Goal: Transaction & Acquisition: Purchase product/service

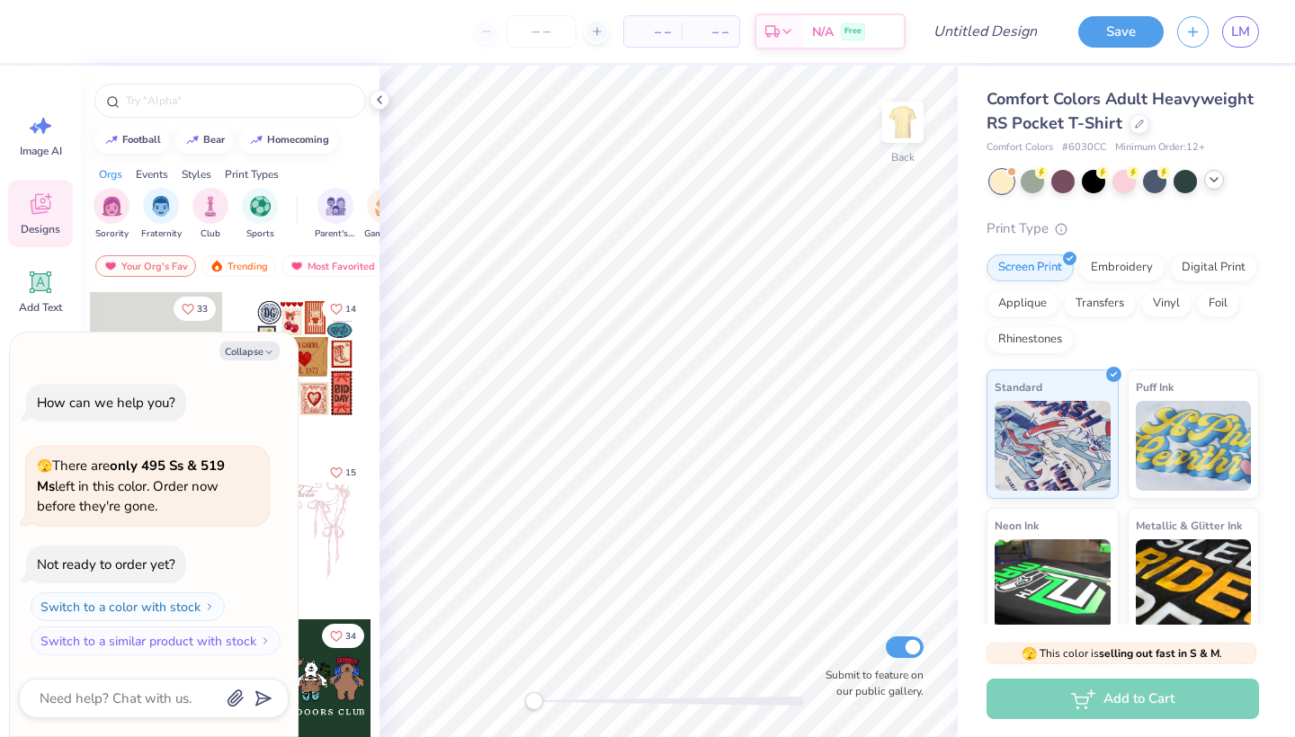
click at [1218, 187] on div at bounding box center [1214, 180] width 20 height 20
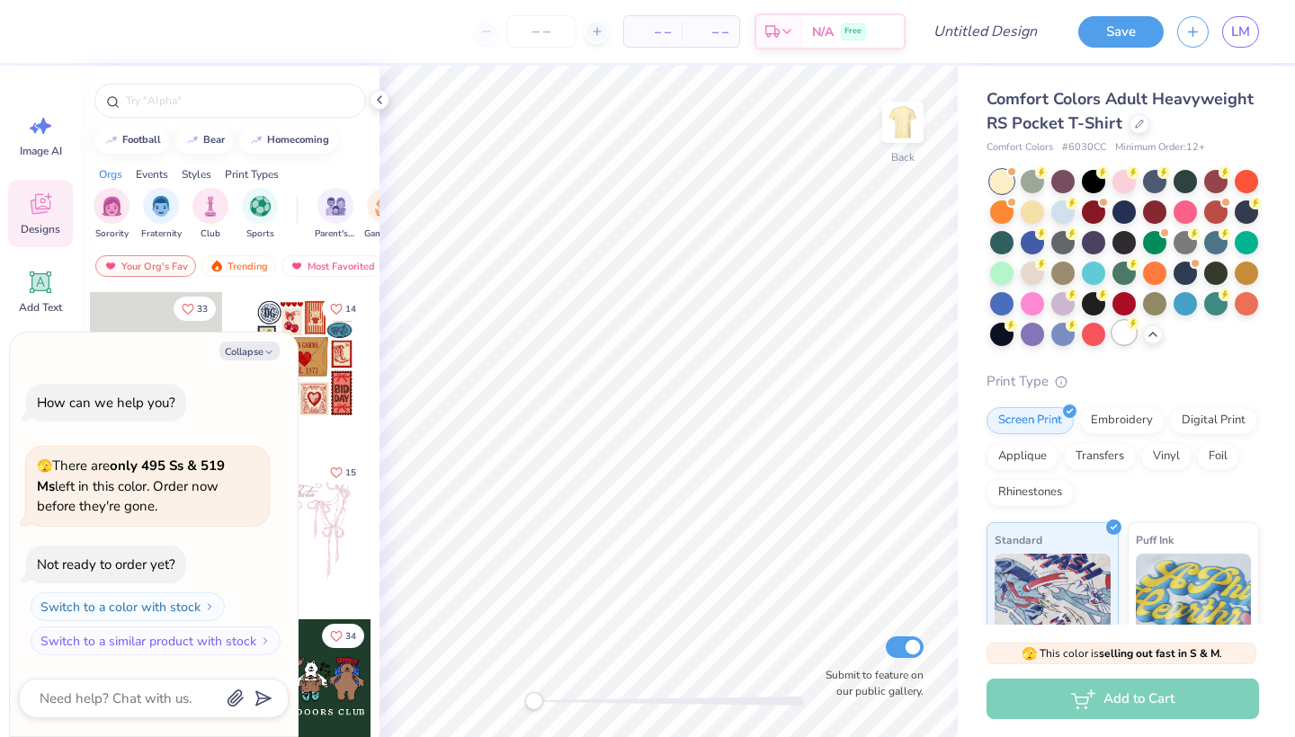
click at [1120, 331] on div at bounding box center [1123, 332] width 23 height 23
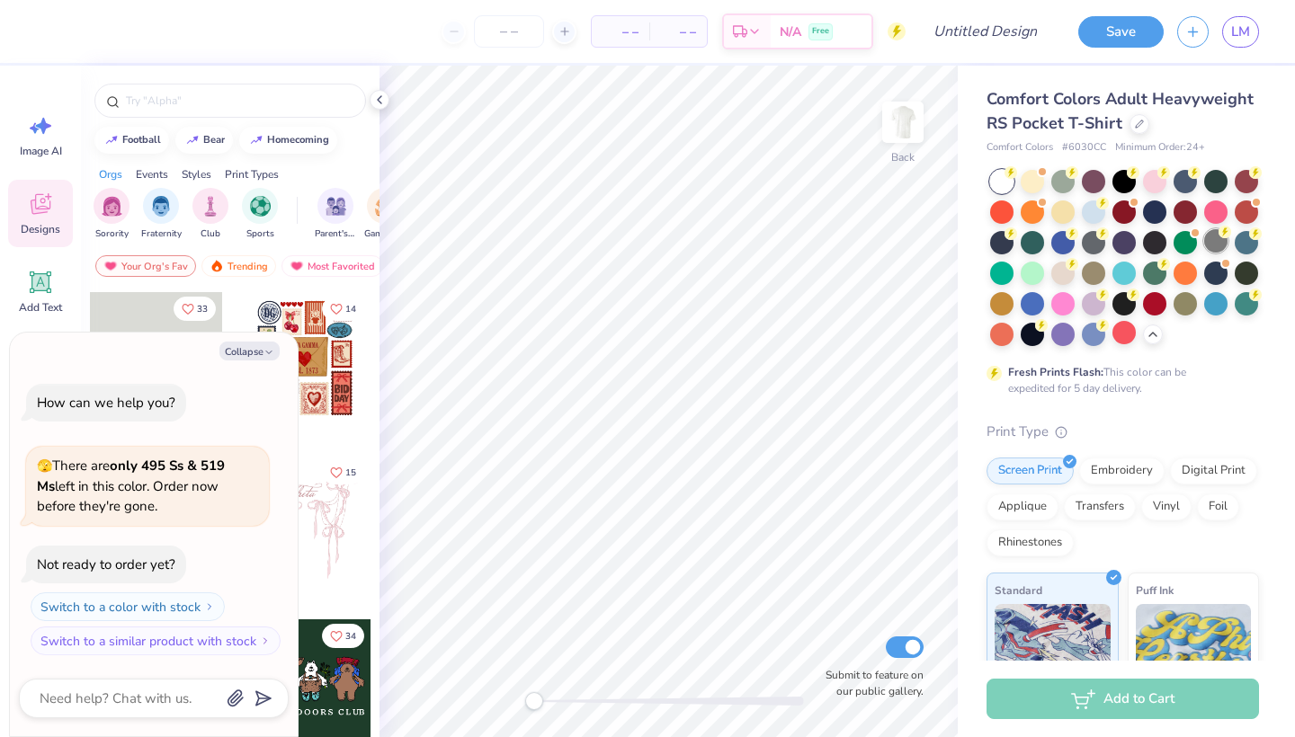
click at [1217, 237] on div at bounding box center [1215, 240] width 23 height 23
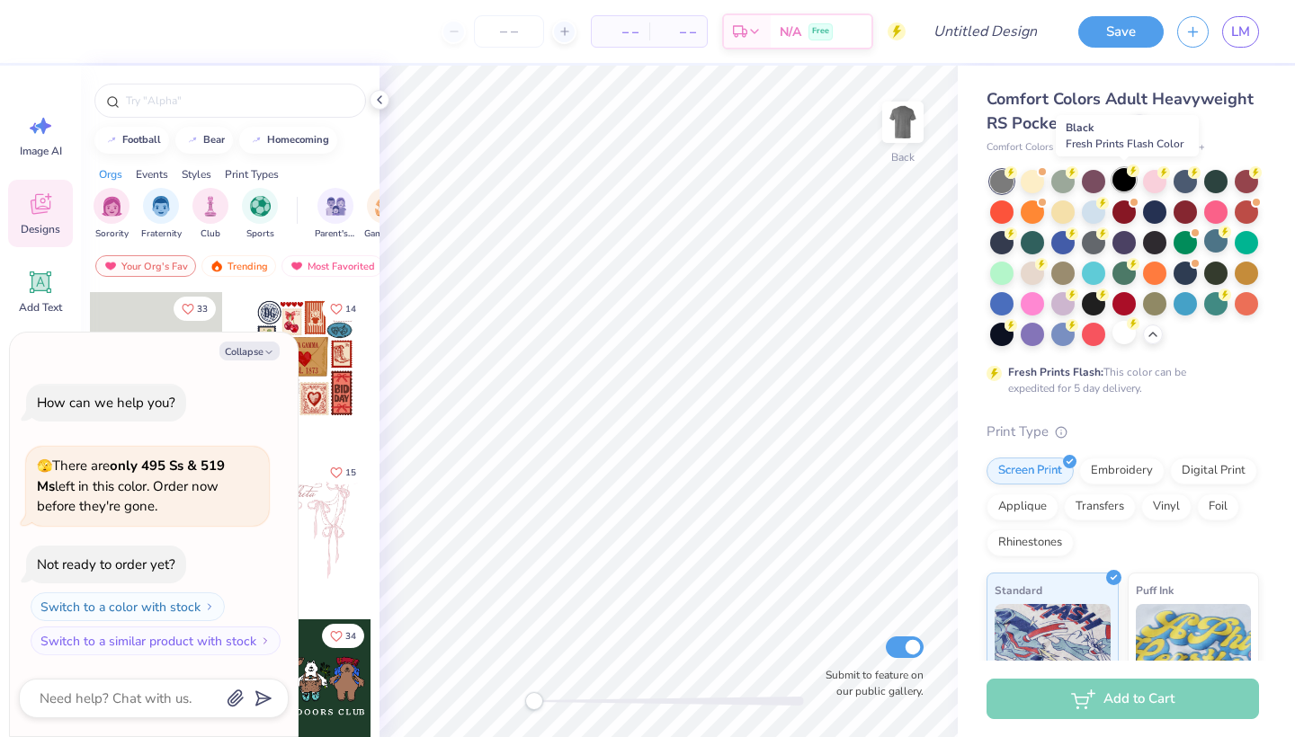
click at [1121, 188] on div at bounding box center [1123, 179] width 23 height 23
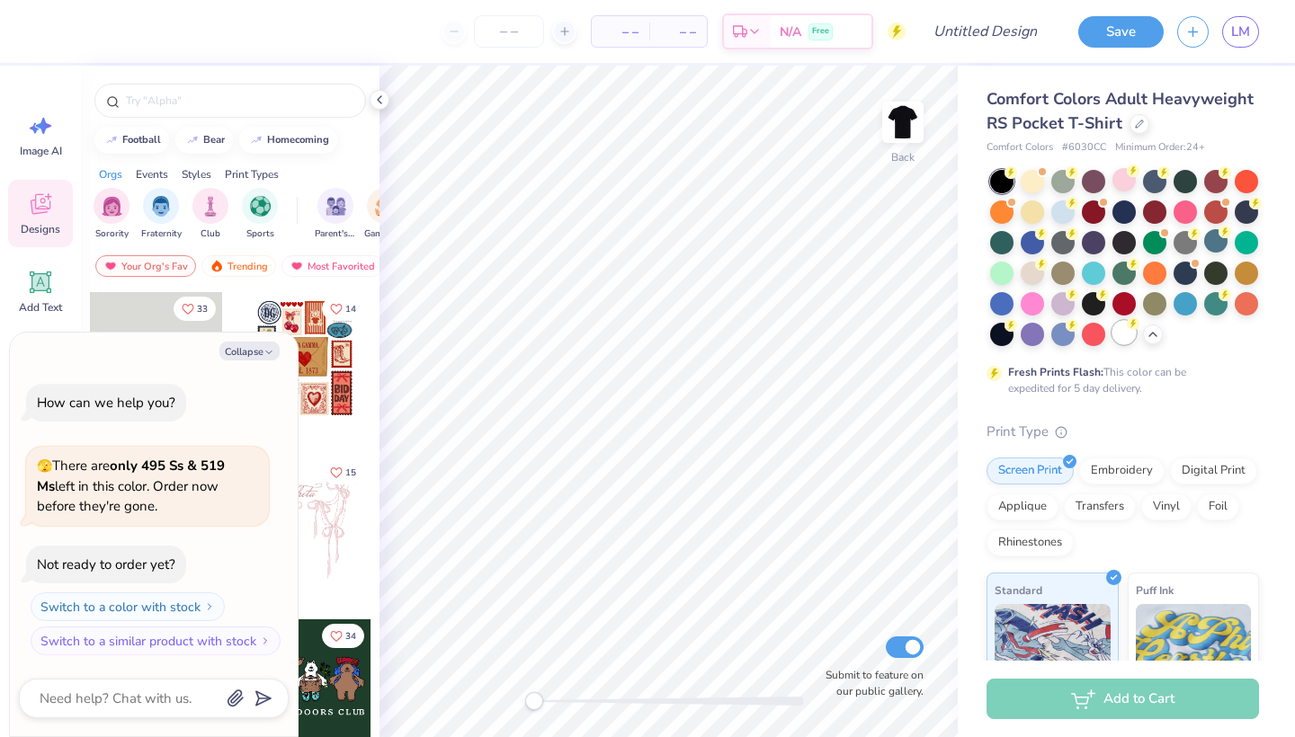
click at [1125, 340] on div at bounding box center [1123, 332] width 23 height 23
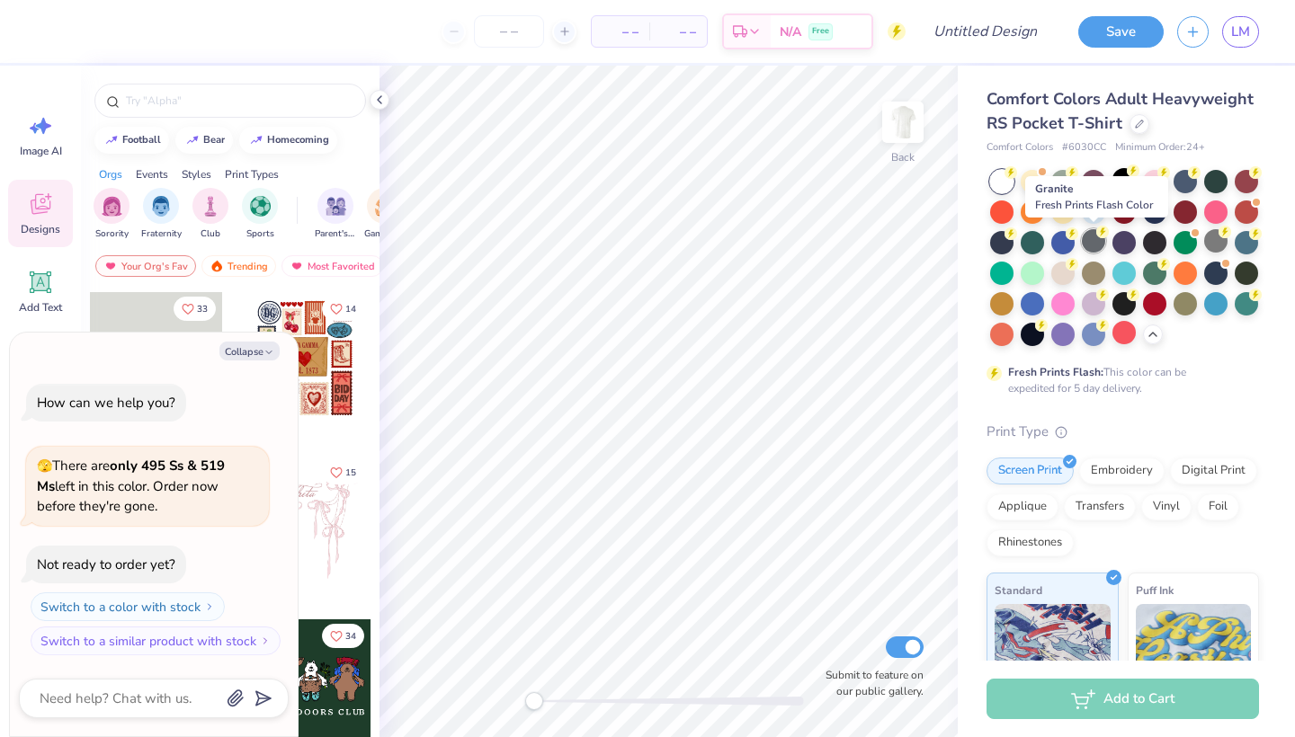
click at [1085, 244] on div at bounding box center [1093, 240] width 23 height 23
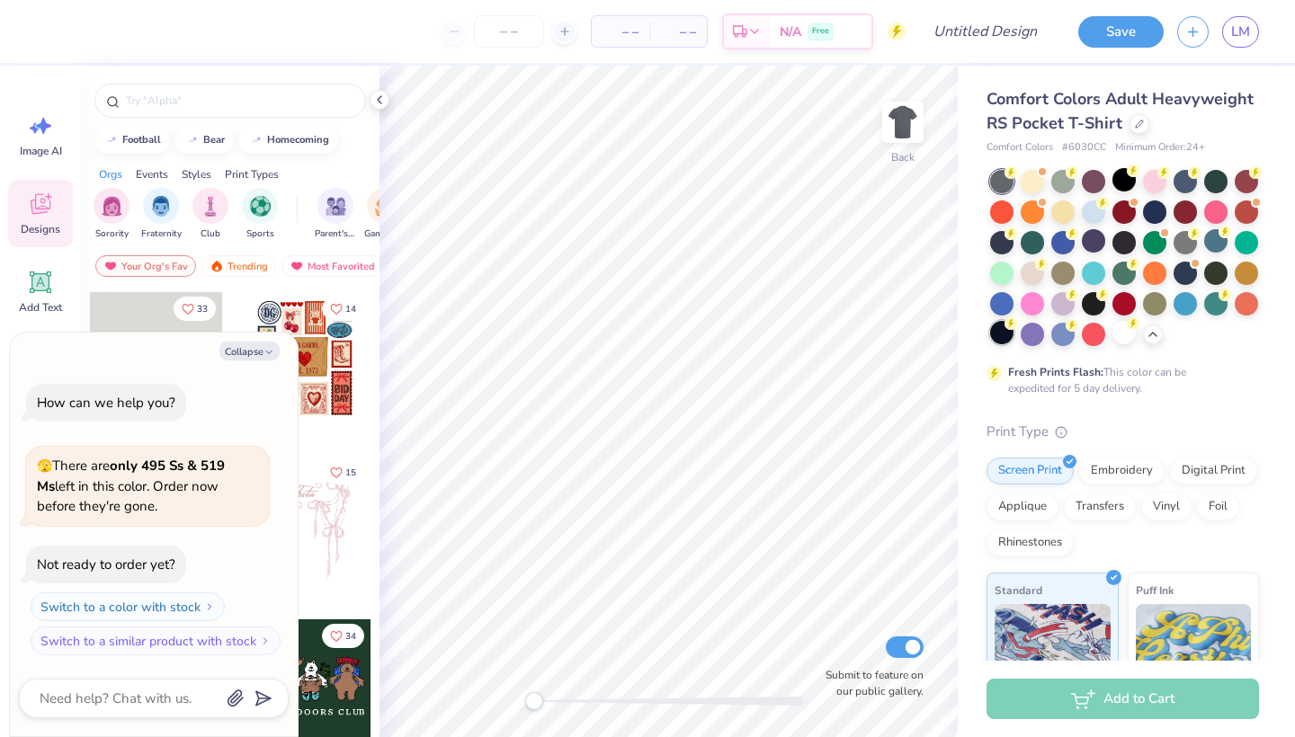
click at [1002, 336] on div at bounding box center [1001, 332] width 23 height 23
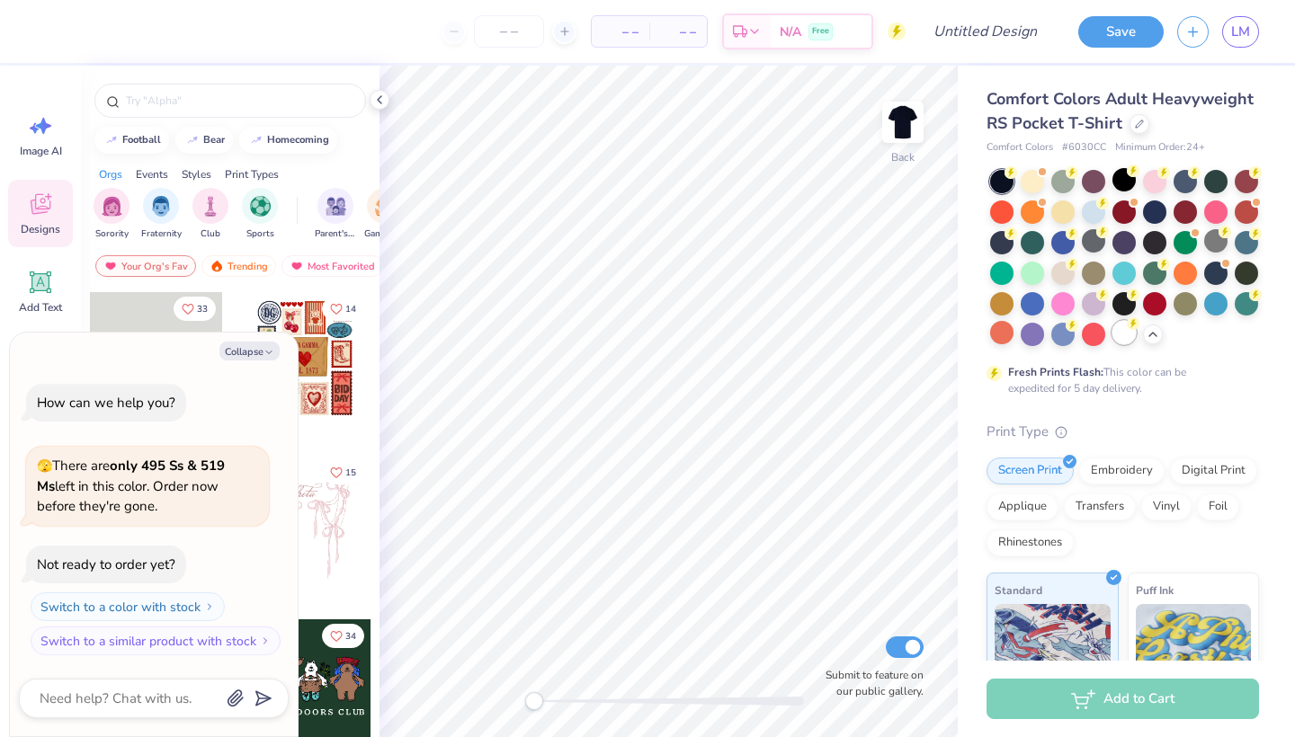
click at [1114, 342] on div at bounding box center [1123, 332] width 23 height 23
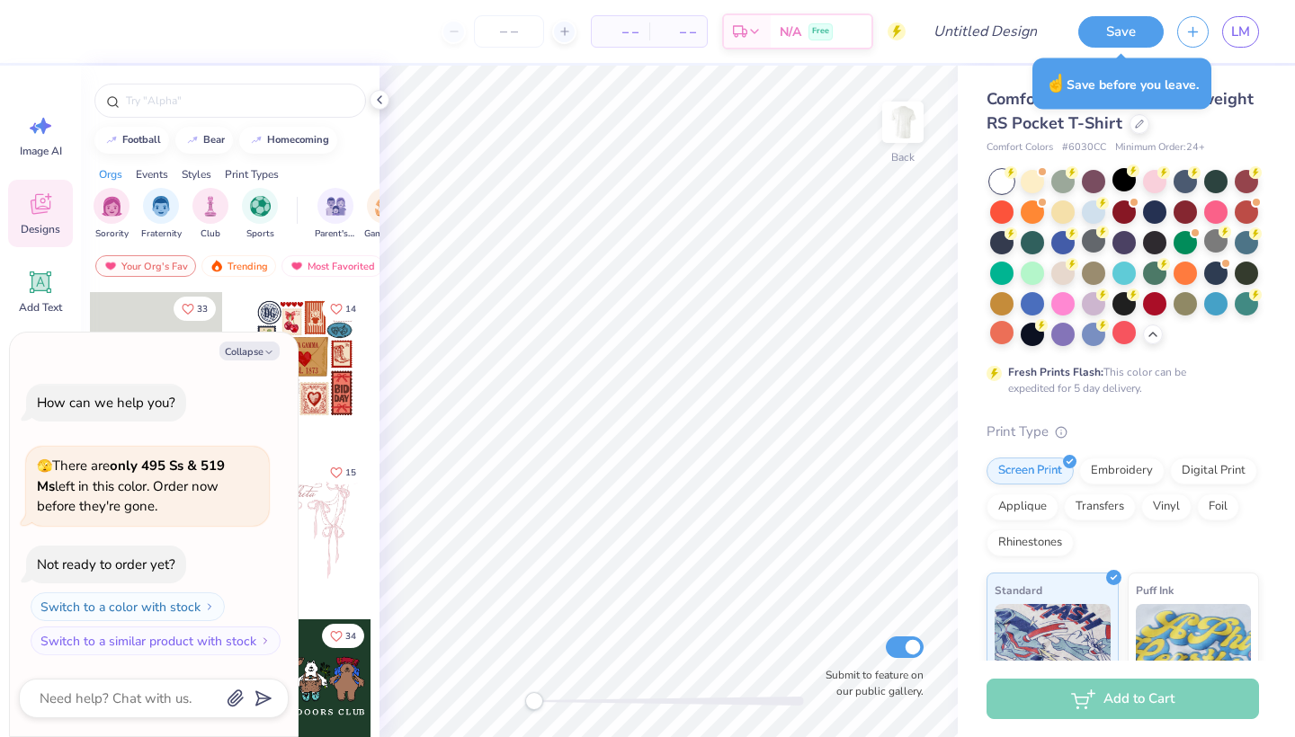
type textarea "x"
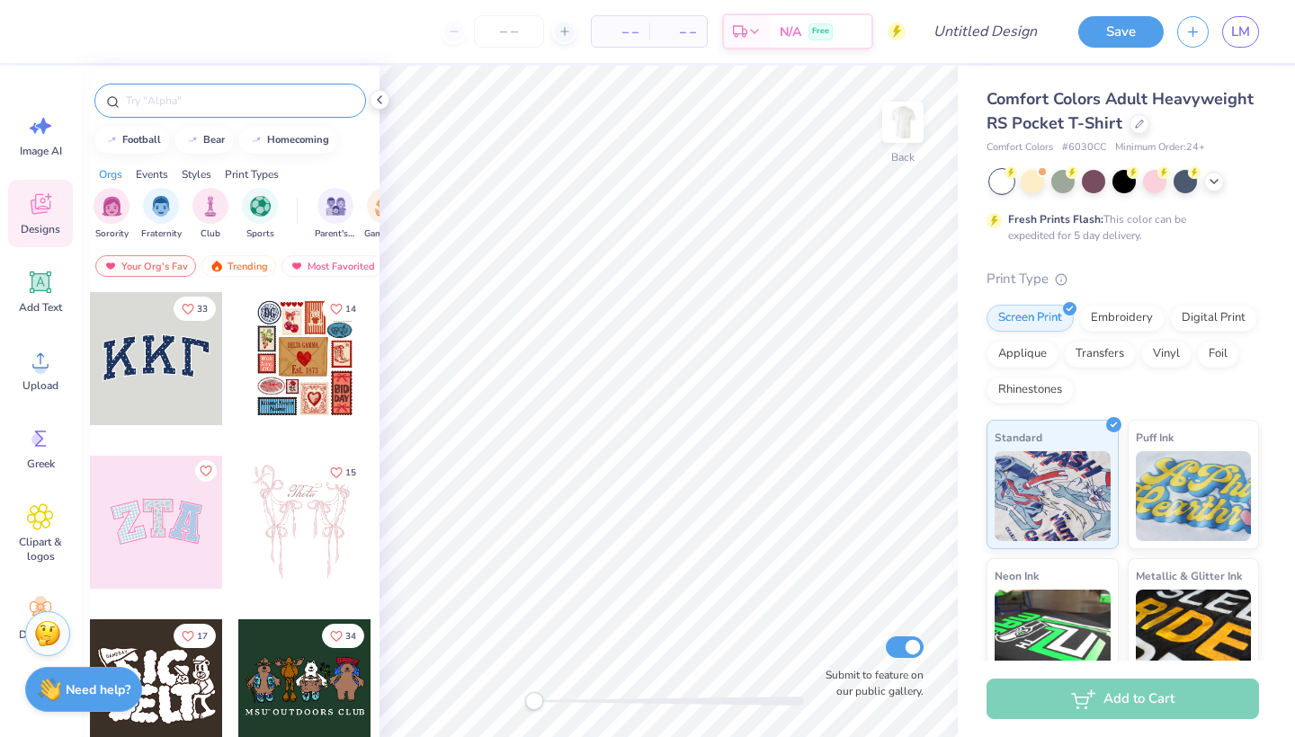
click at [235, 97] on input "text" at bounding box center [239, 101] width 230 height 18
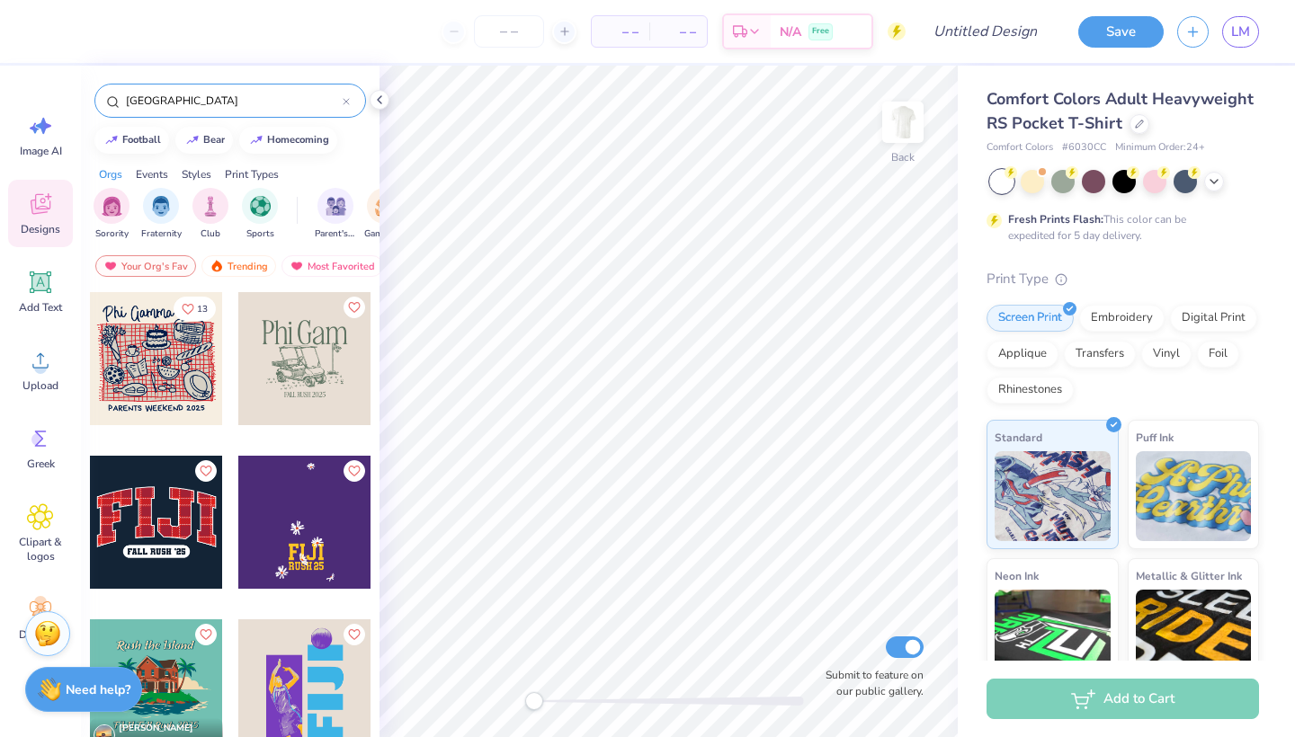
type input "[GEOGRAPHIC_DATA]"
click at [192, 521] on div at bounding box center [156, 522] width 133 height 133
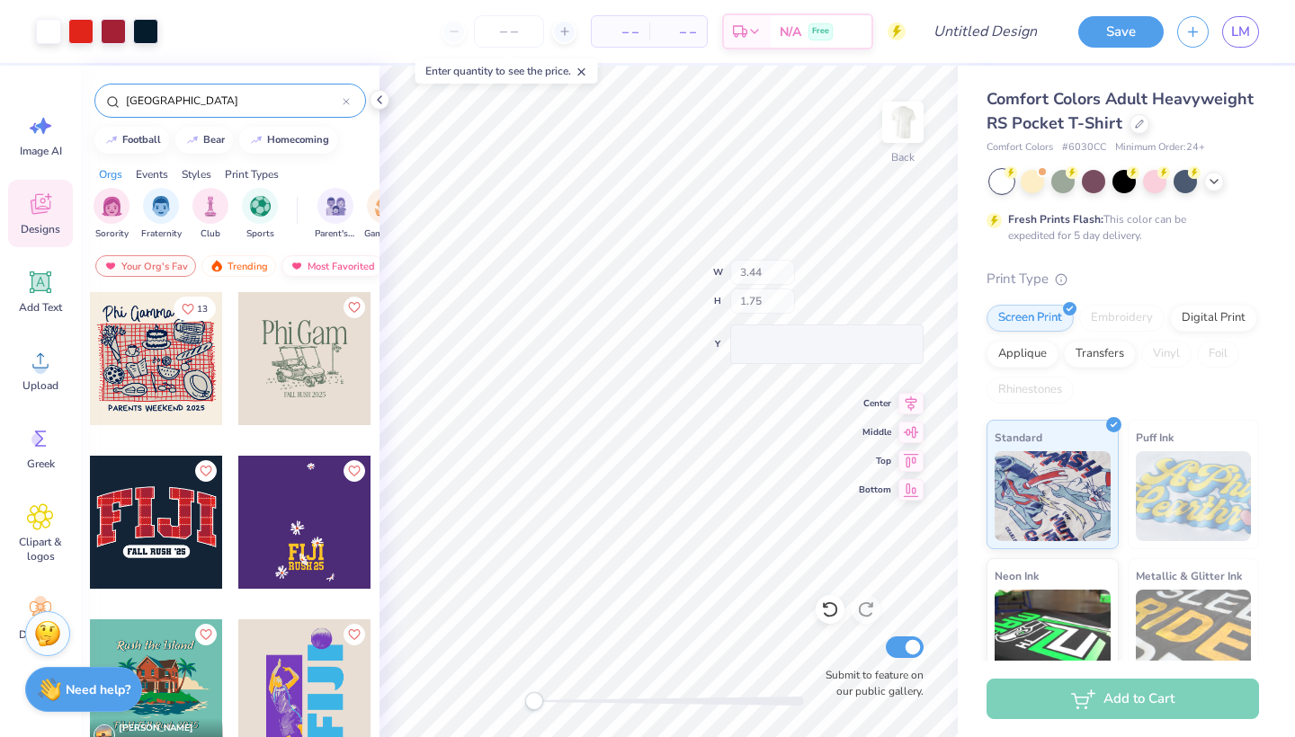
click at [773, 283] on div "Back W 3.44 H 1.75 Y Center Middle Top Bottom Submit to feature on our public g…" at bounding box center [668, 402] width 578 height 672
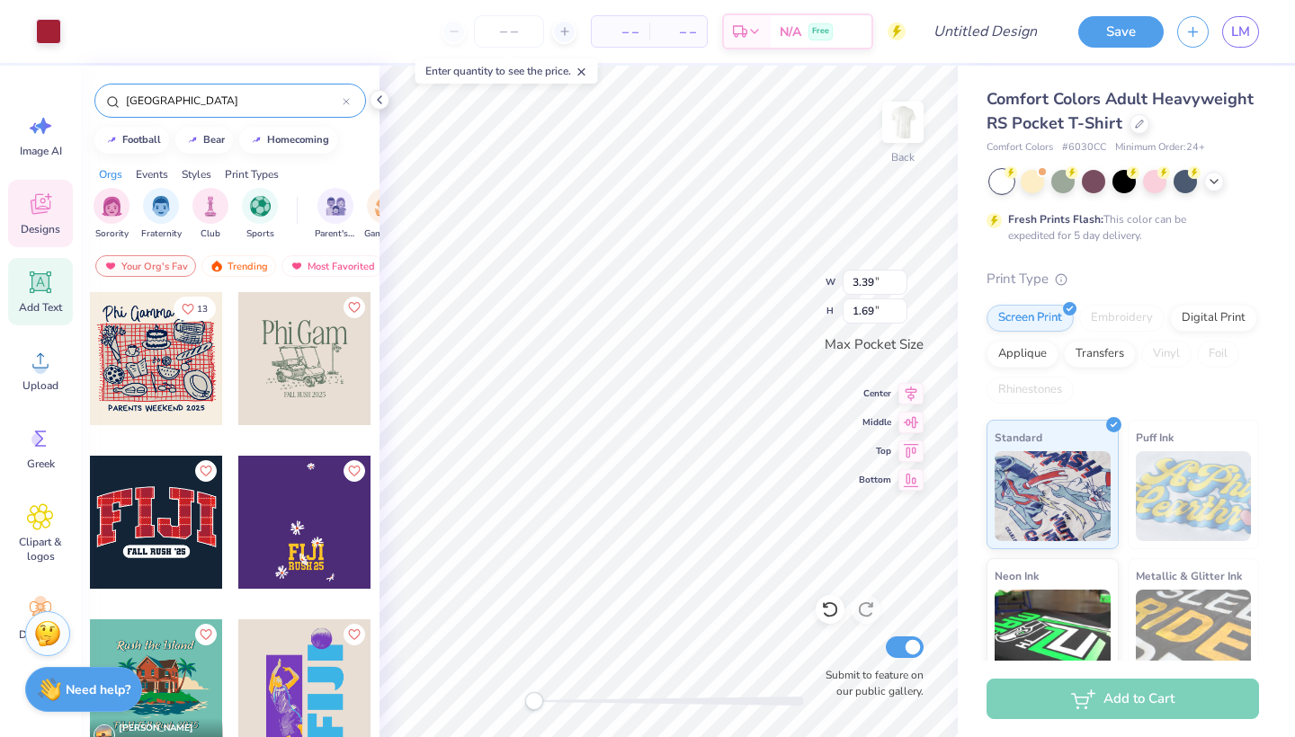
click at [53, 291] on icon at bounding box center [40, 282] width 27 height 27
type input "3.50"
type input "1.01"
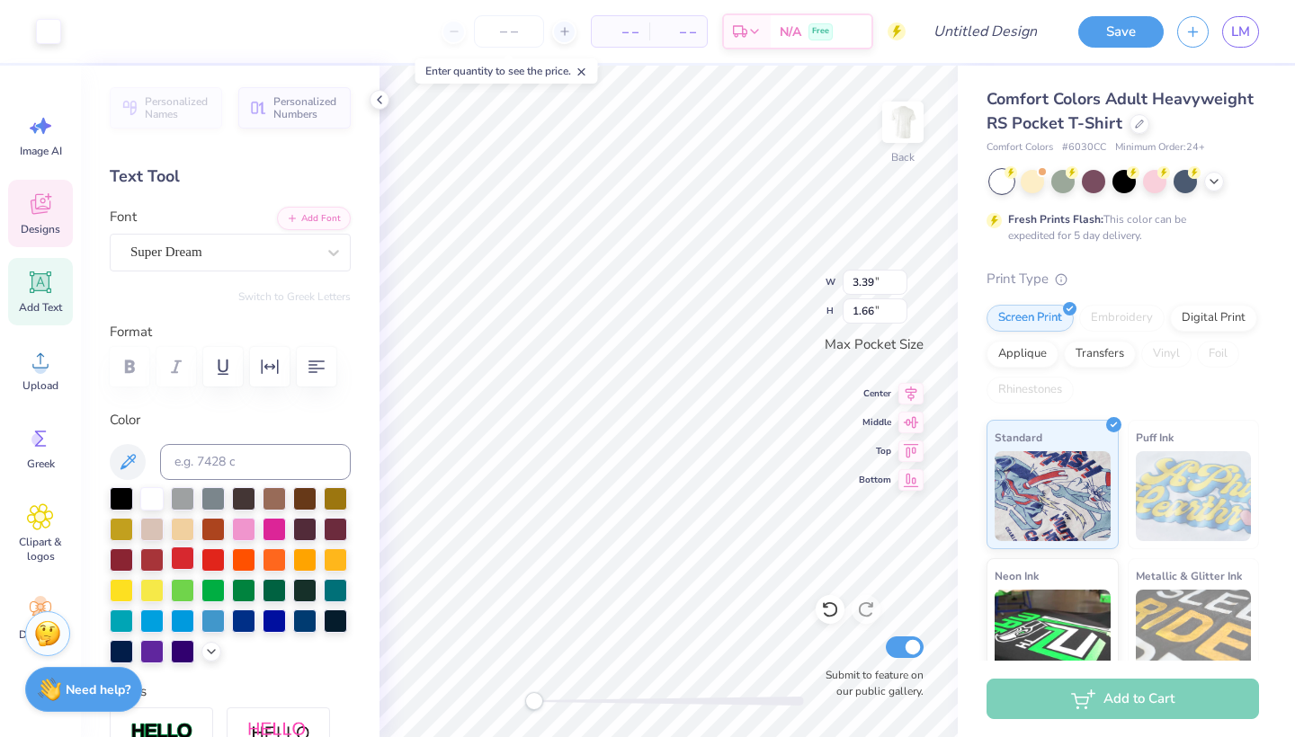
click at [188, 549] on div at bounding box center [182, 558] width 23 height 23
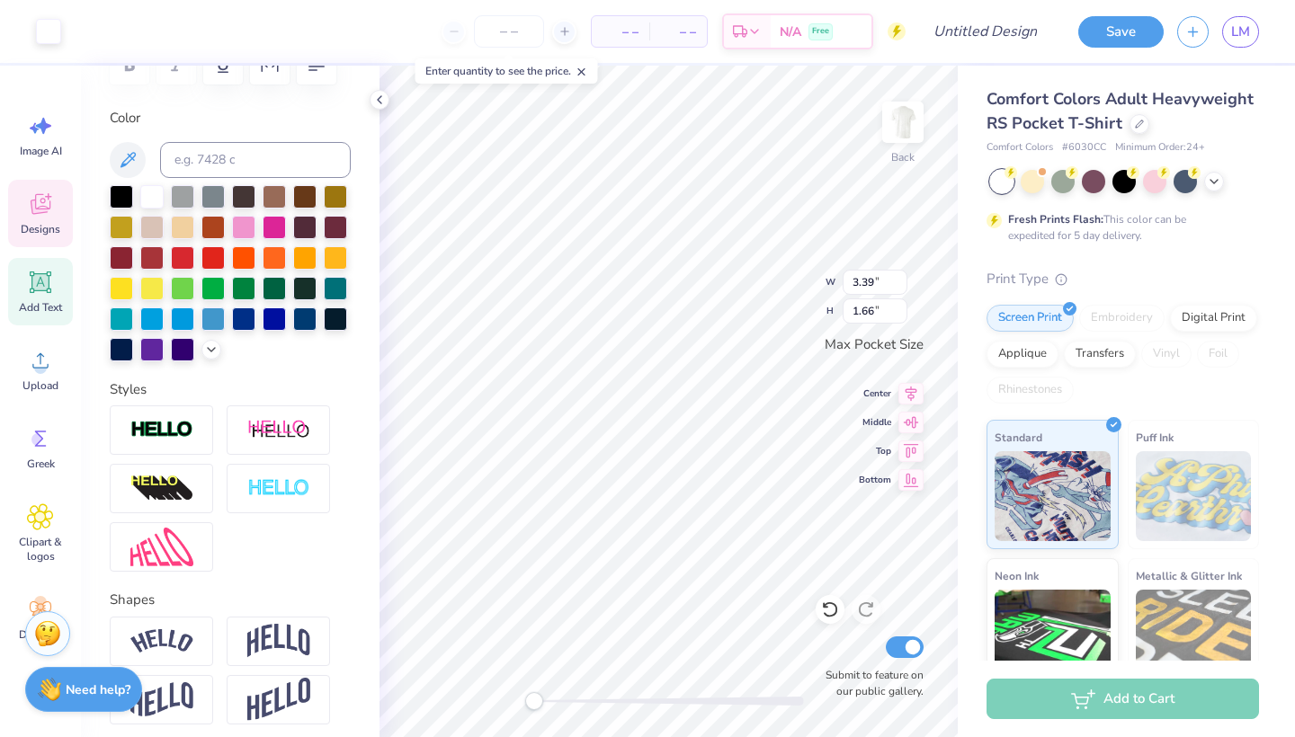
scroll to position [306, 0]
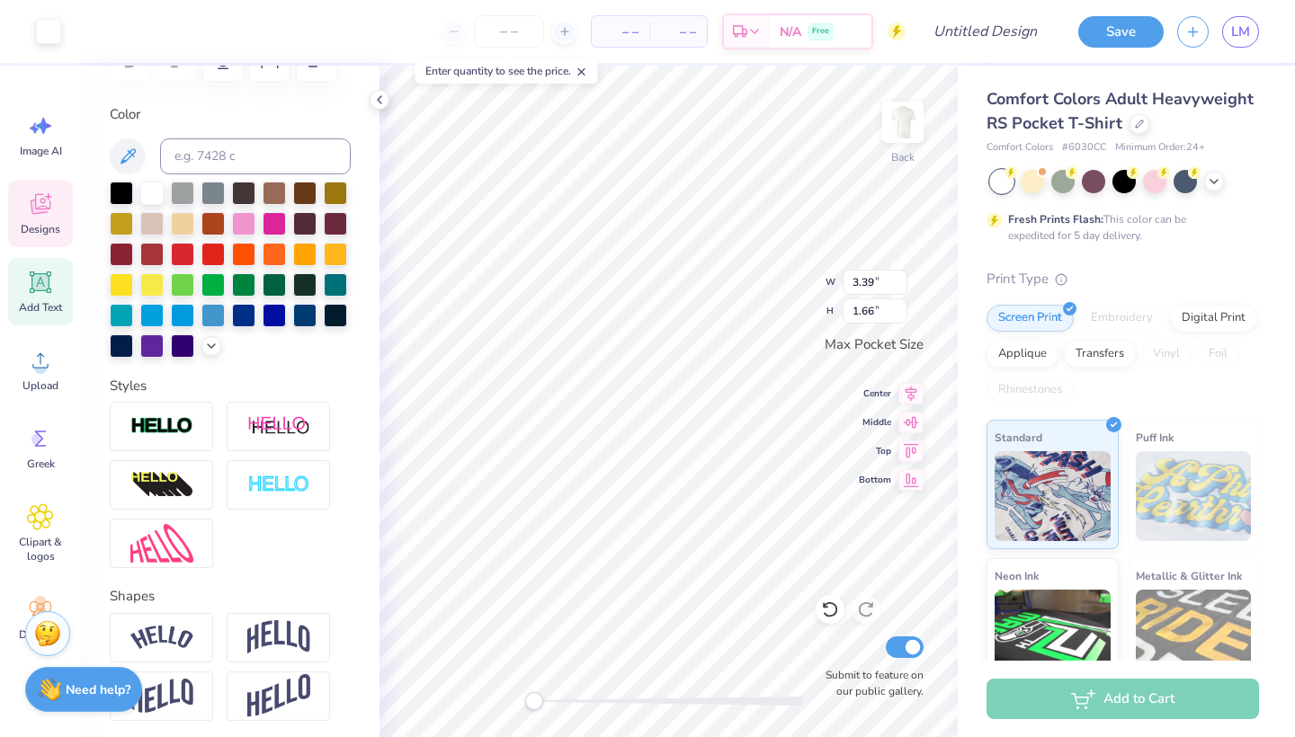
type input "1.69"
click at [183, 340] on div at bounding box center [182, 344] width 23 height 23
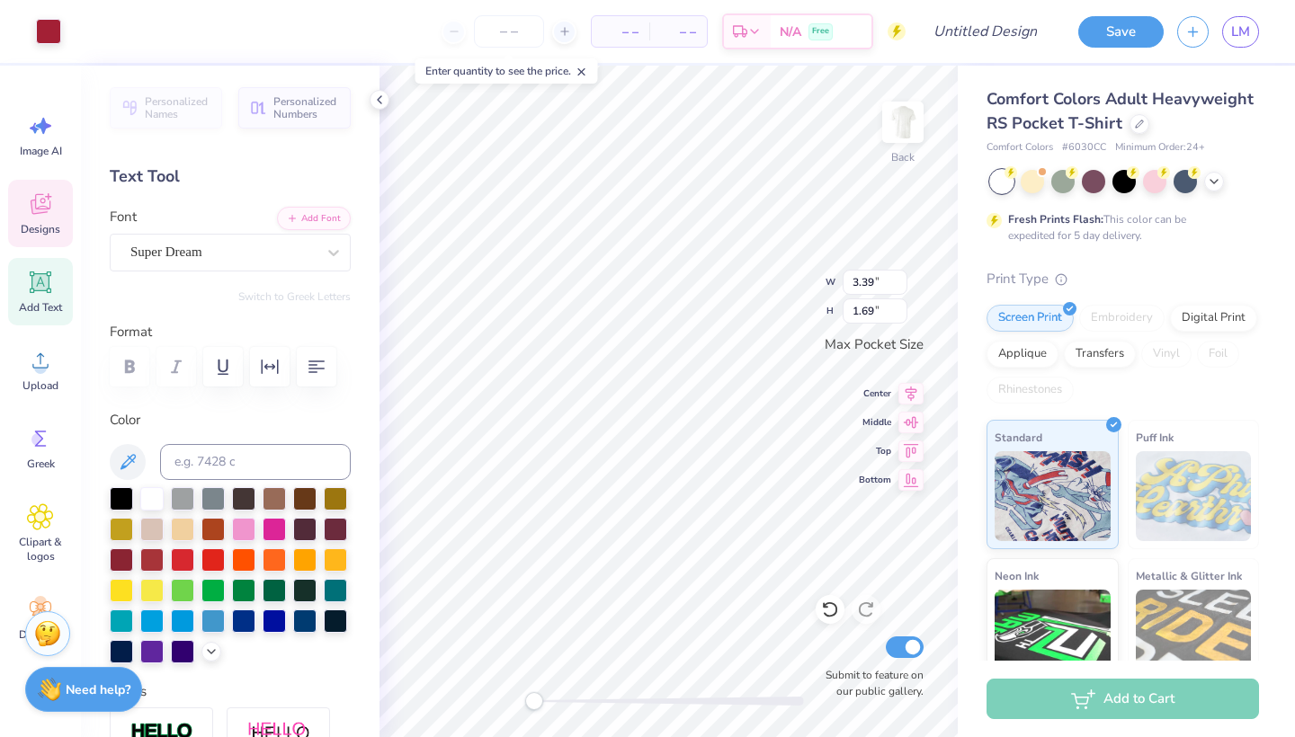
scroll to position [0, 0]
click at [147, 555] on div at bounding box center [151, 558] width 23 height 23
click at [16, 283] on div "Add Text" at bounding box center [40, 291] width 65 height 67
click at [61, 296] on div "Add Text" at bounding box center [40, 291] width 65 height 67
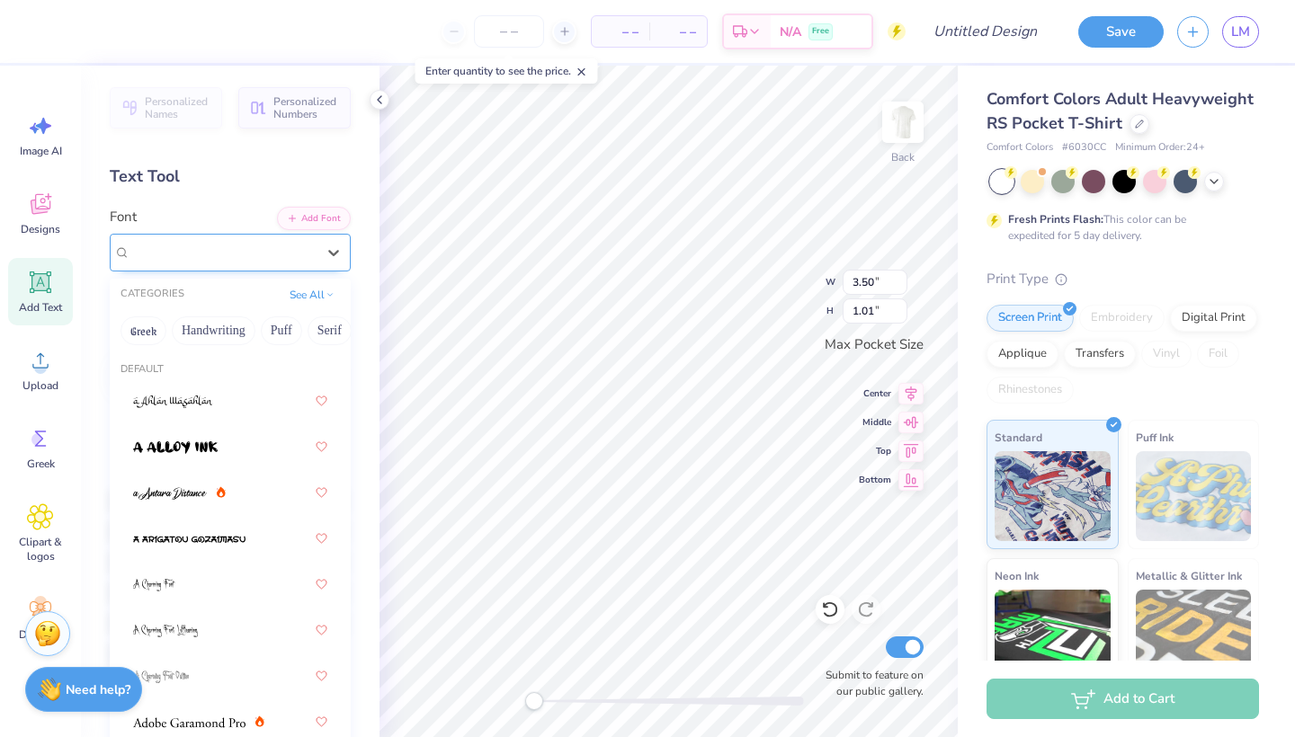
click at [193, 254] on span "Super Dream" at bounding box center [166, 252] width 72 height 21
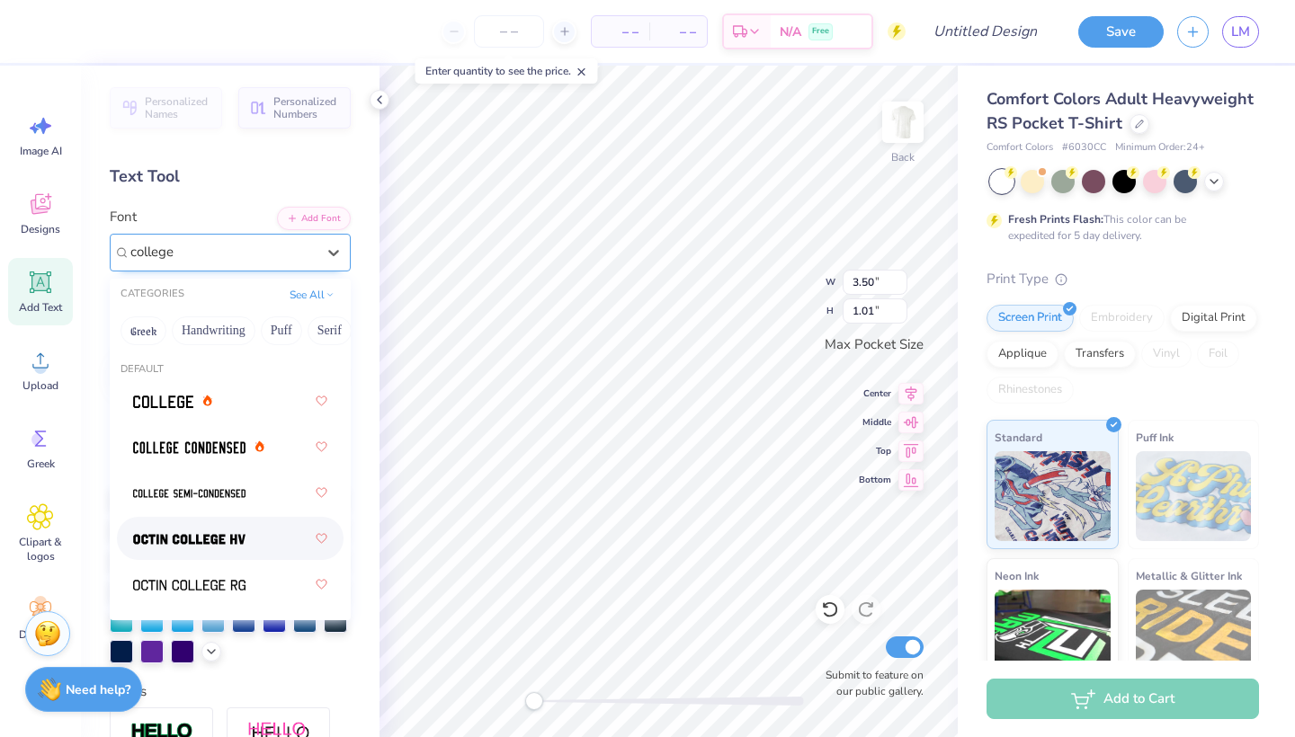
click at [206, 554] on div at bounding box center [230, 538] width 194 height 32
type input "college"
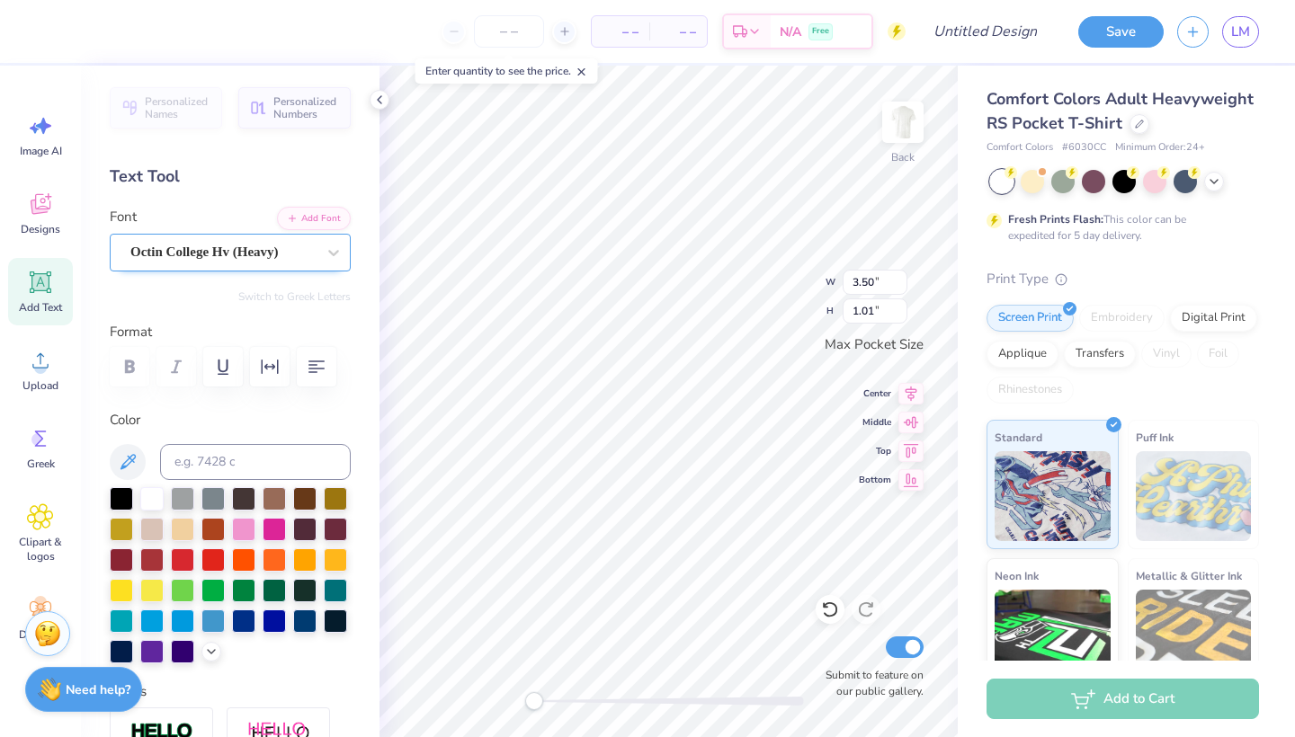
type textarea "F"
type textarea "FIJI"
type input "3.50"
click at [185, 651] on div at bounding box center [182, 649] width 23 height 23
click at [158, 654] on div at bounding box center [151, 649] width 23 height 23
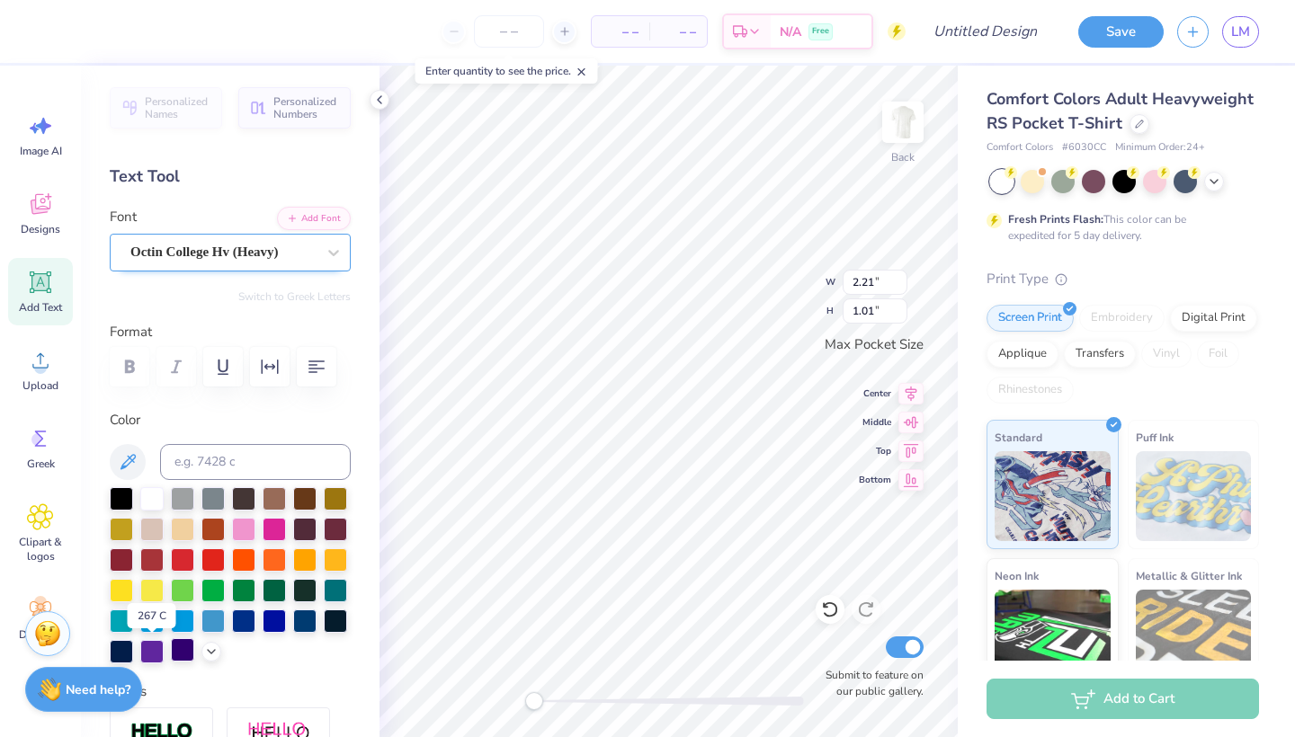
click at [180, 654] on div at bounding box center [182, 649] width 23 height 23
click at [149, 652] on div at bounding box center [151, 649] width 23 height 23
click at [778, 273] on div "Back W 2.21 2.21 " H 1.01 1.01 " Max Pocket Size Center Middle Top Bottom Submi…" at bounding box center [668, 402] width 578 height 672
type textarea "F"
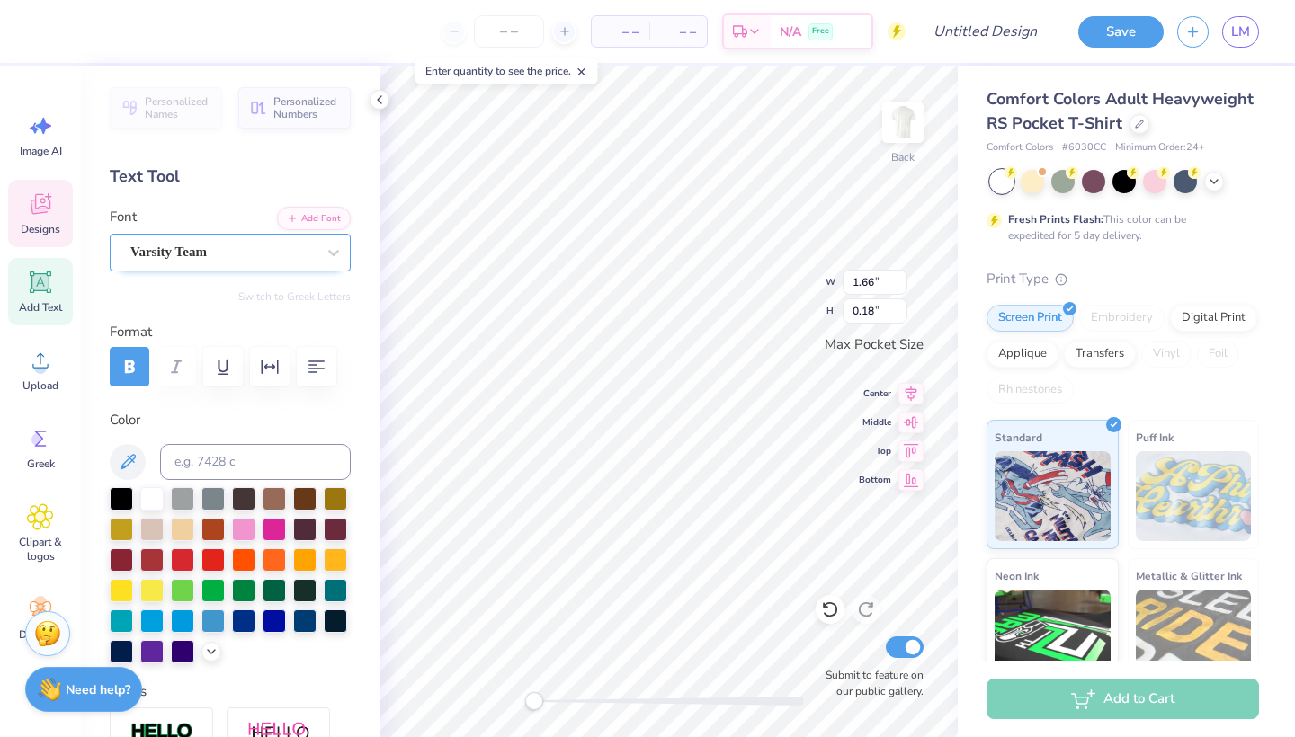
type textarea "MIAMI UNIVERSITY"
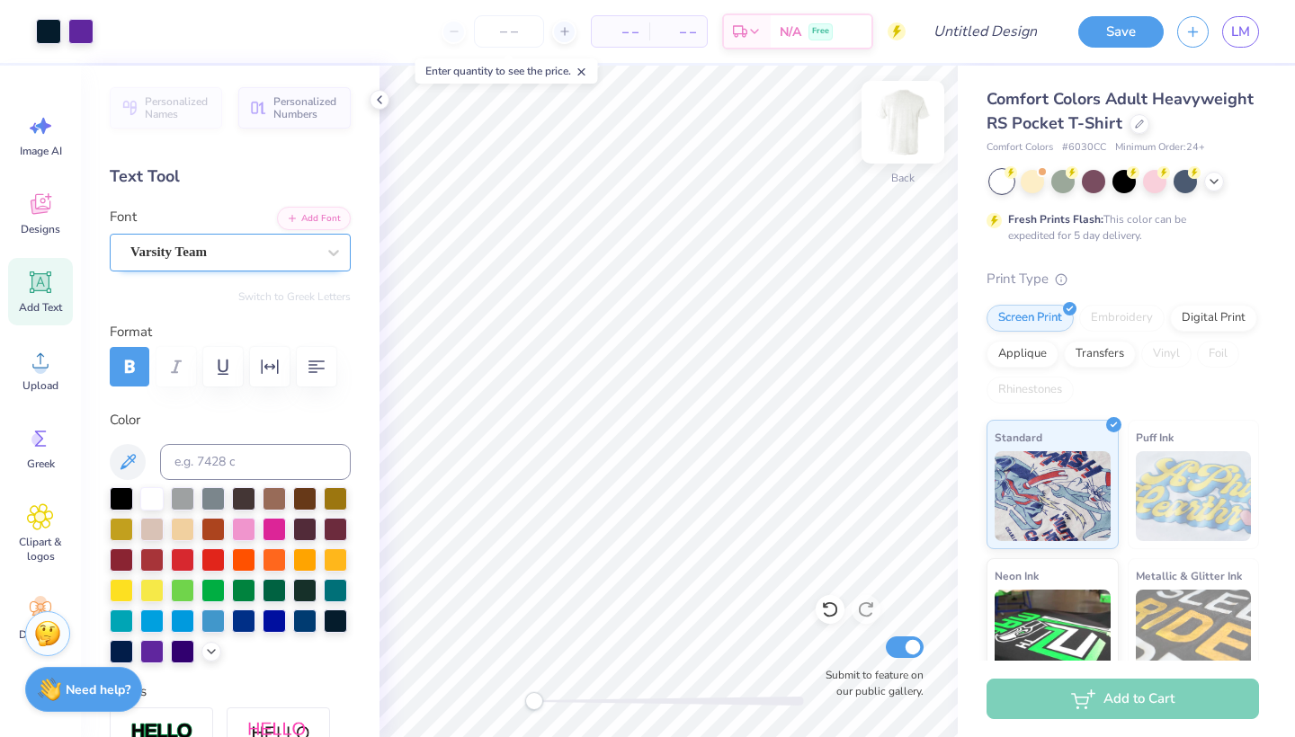
click at [892, 130] on img at bounding box center [903, 122] width 72 height 72
click at [53, 214] on icon at bounding box center [40, 204] width 27 height 27
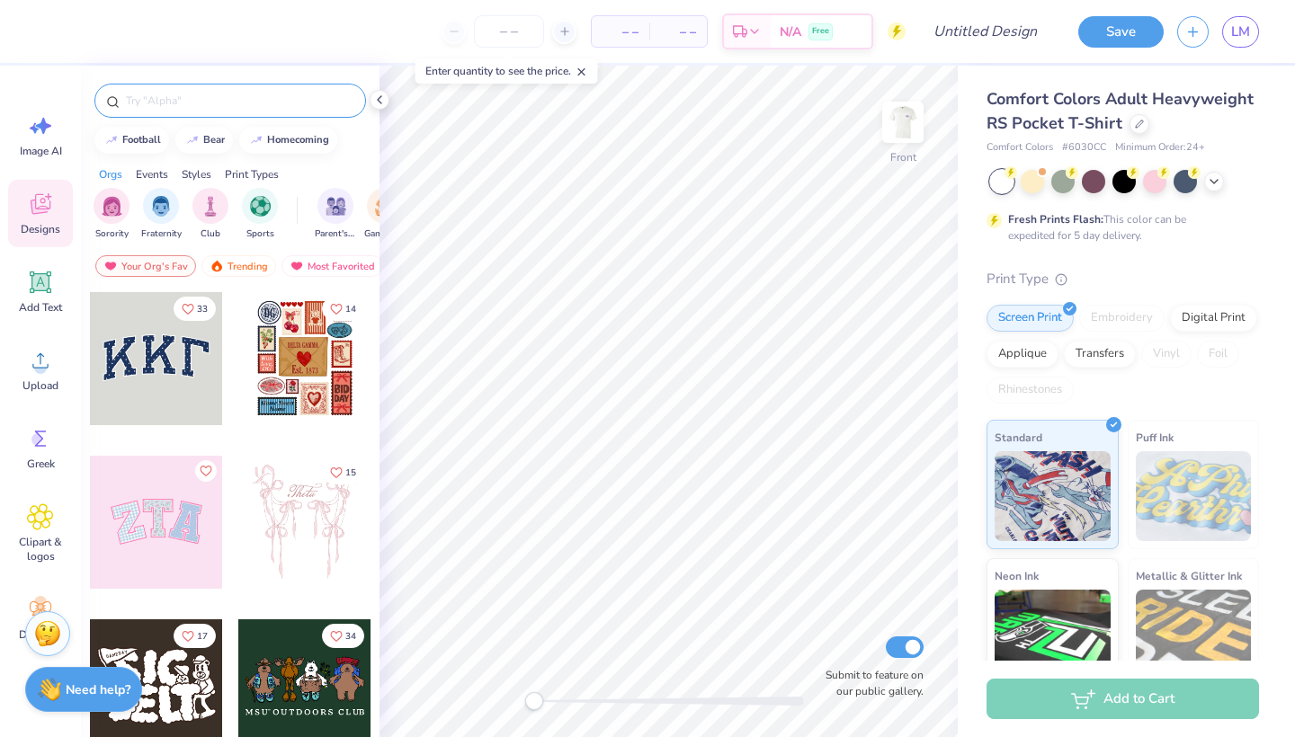
click at [232, 88] on div at bounding box center [230, 101] width 272 height 34
click at [228, 94] on input "text" at bounding box center [239, 101] width 230 height 18
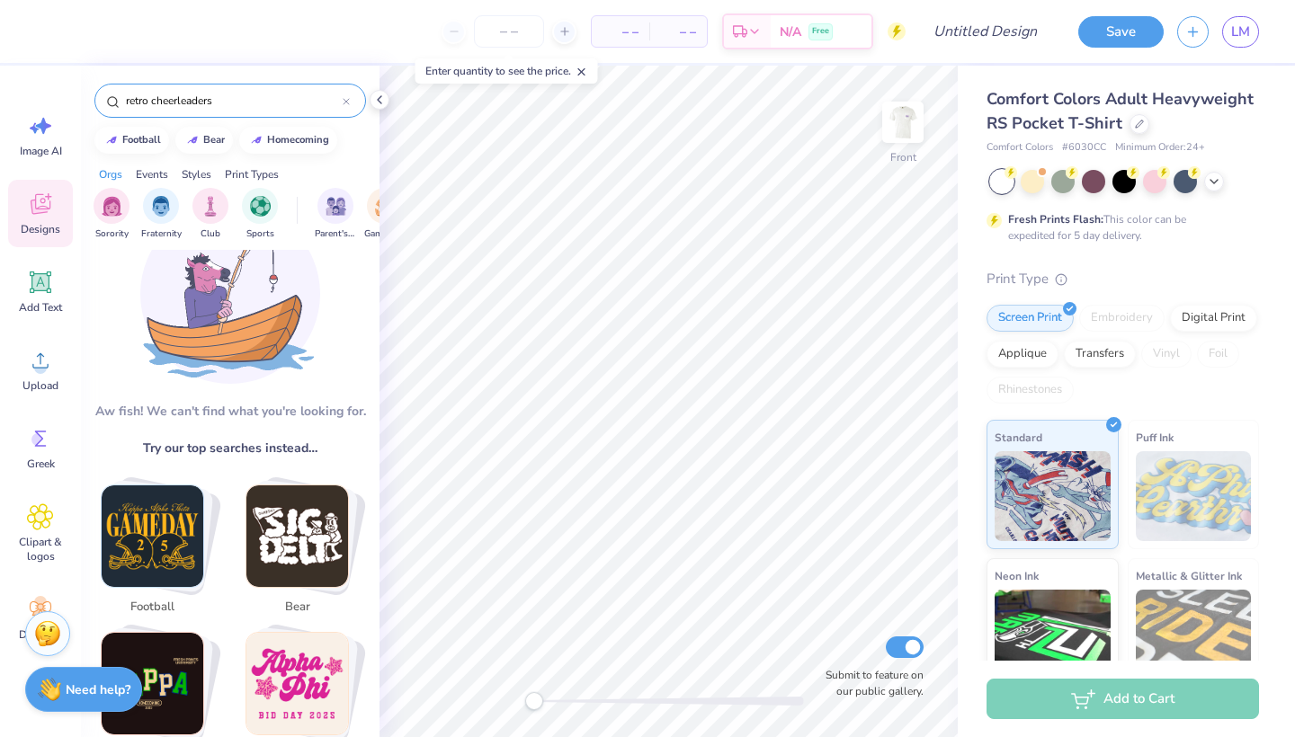
scroll to position [75, 0]
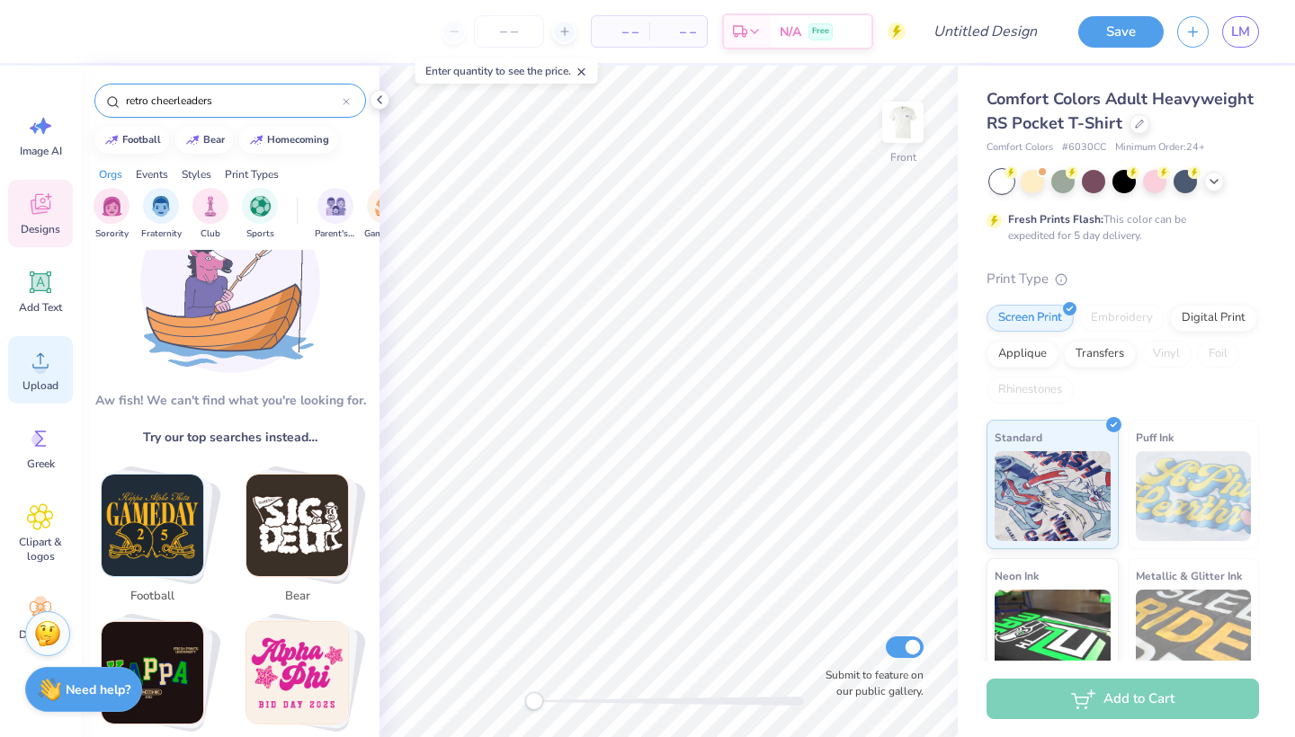
type input "retro cheerleaders"
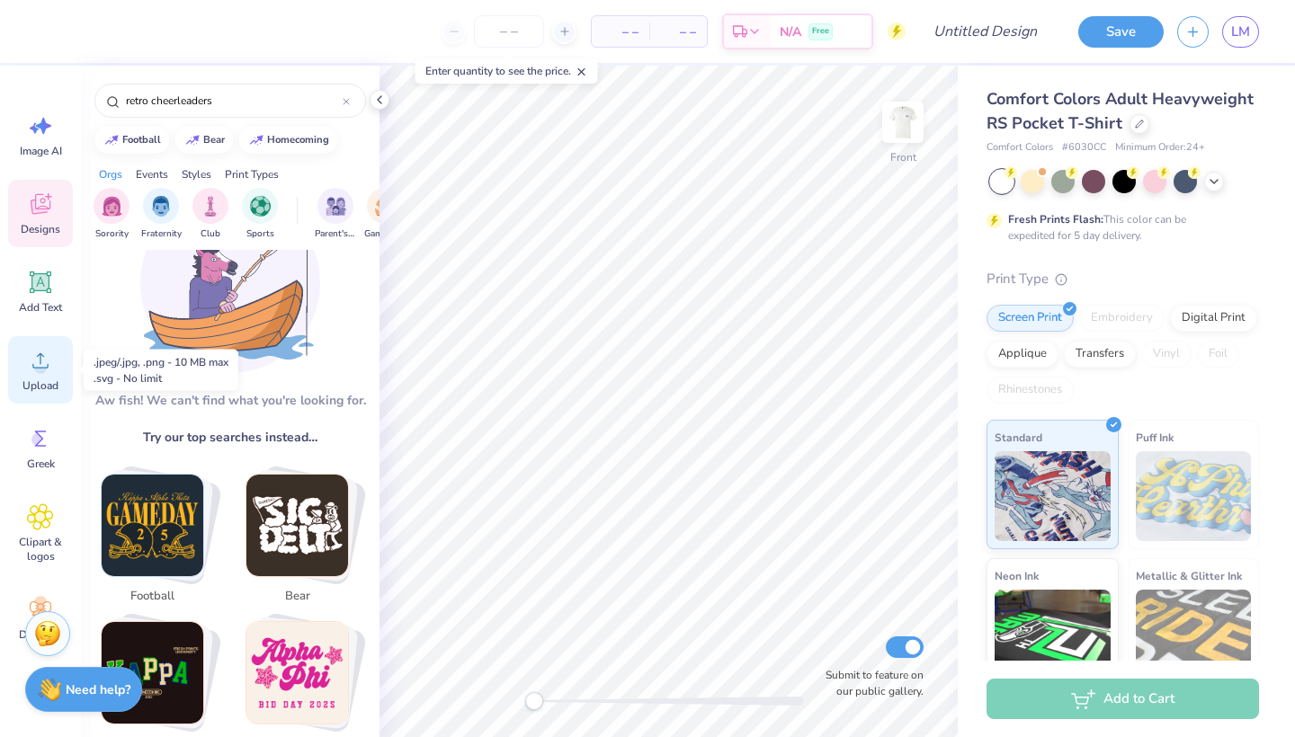
click at [60, 378] on div "Upload" at bounding box center [40, 369] width 65 height 67
click at [32, 362] on icon at bounding box center [40, 360] width 27 height 27
click at [37, 377] on div "Upload" at bounding box center [40, 369] width 65 height 67
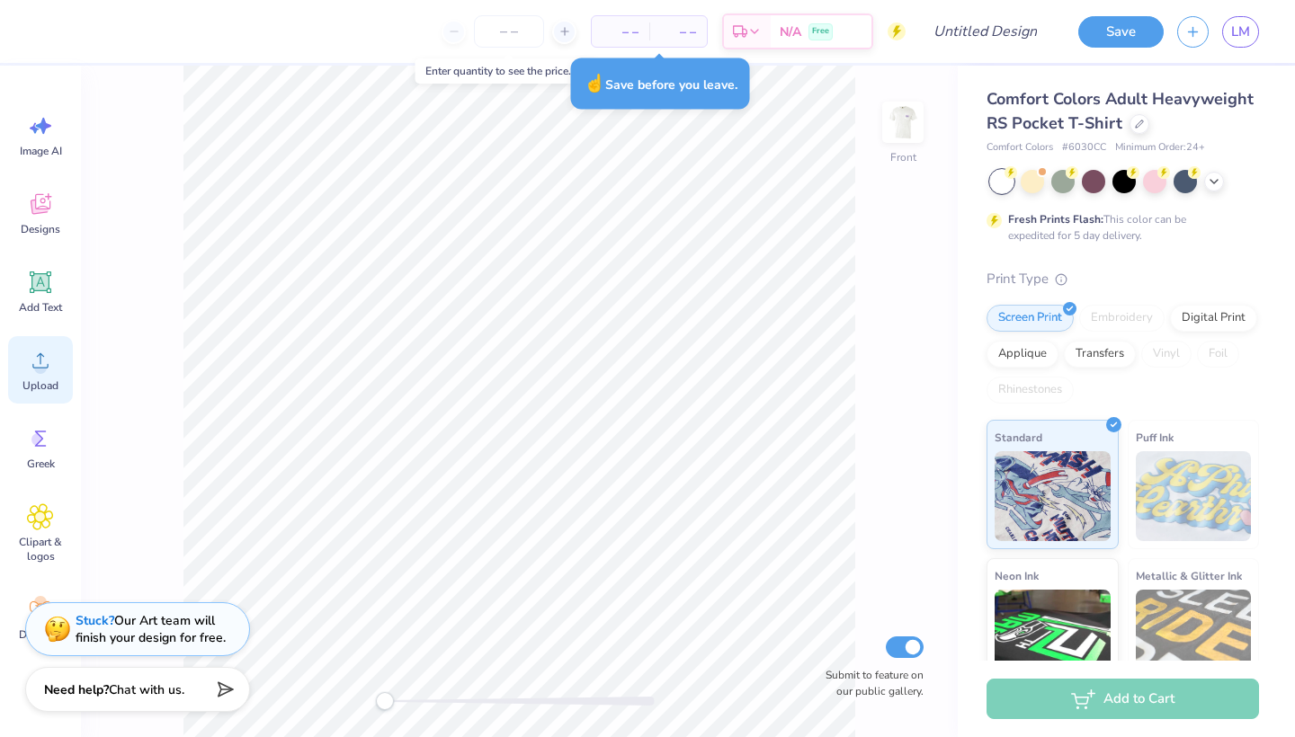
click at [47, 363] on icon at bounding box center [40, 360] width 27 height 27
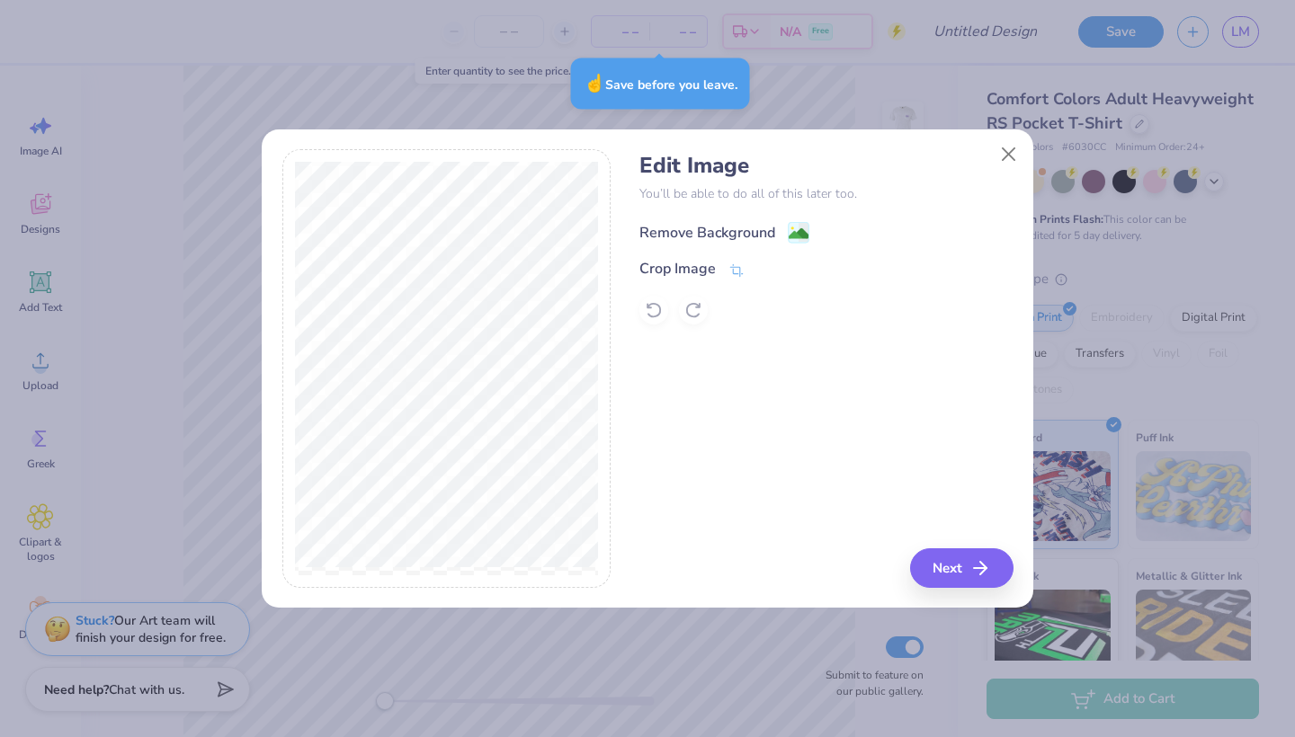
click at [799, 224] on icon at bounding box center [804, 232] width 11 height 19
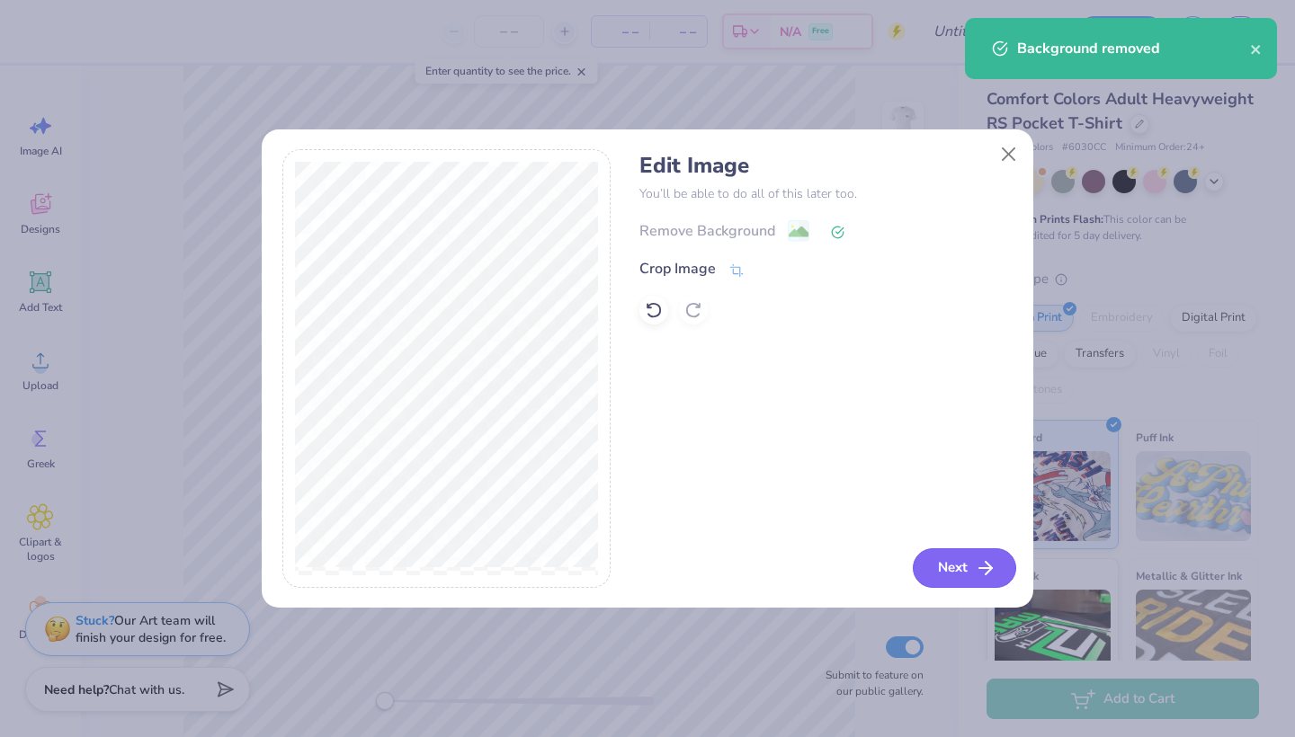
click at [970, 553] on button "Next" at bounding box center [964, 569] width 103 height 40
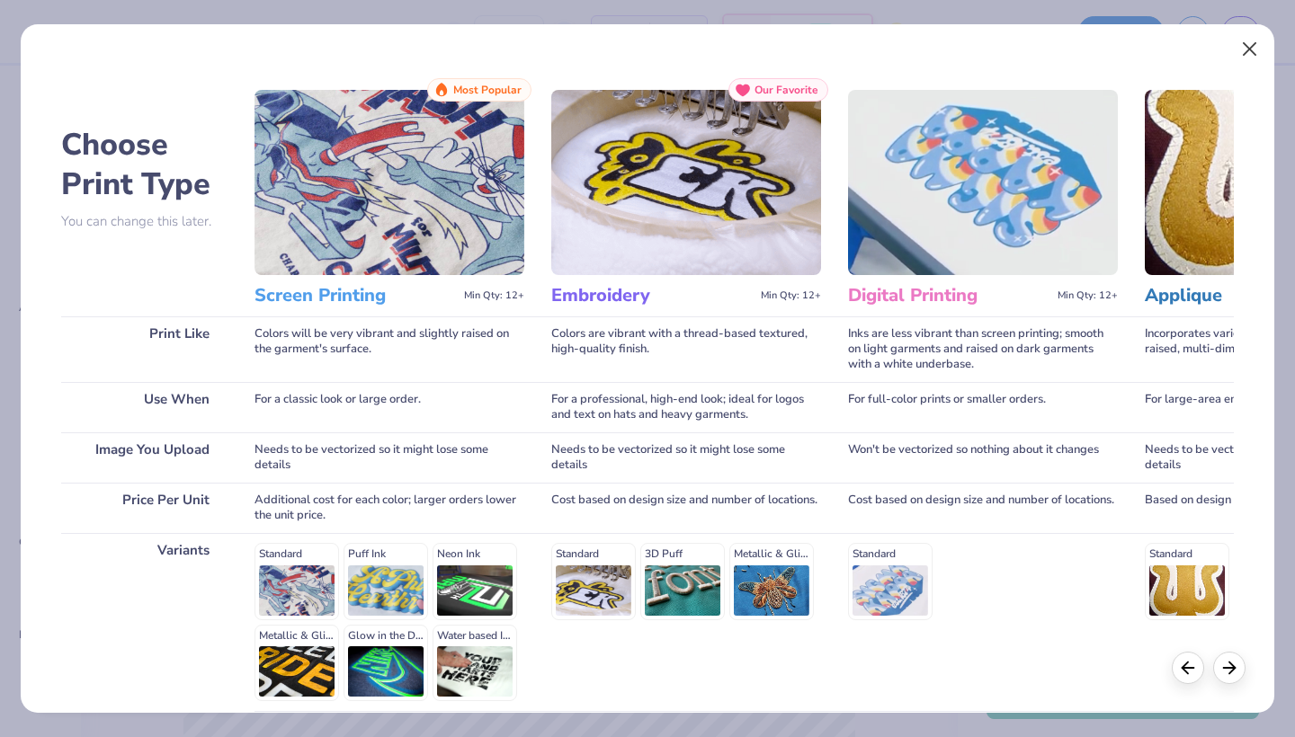
click at [1255, 52] on button "Close" at bounding box center [1250, 49] width 34 height 34
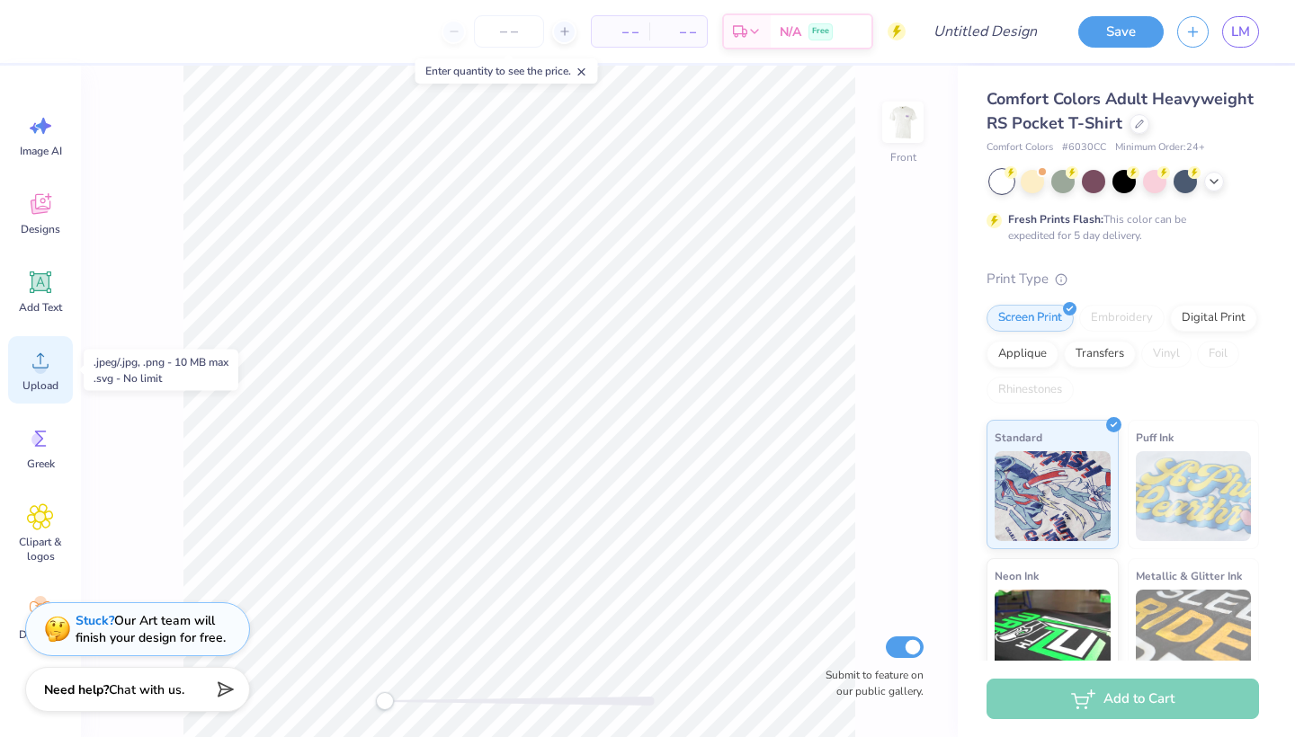
click at [53, 356] on icon at bounding box center [40, 360] width 27 height 27
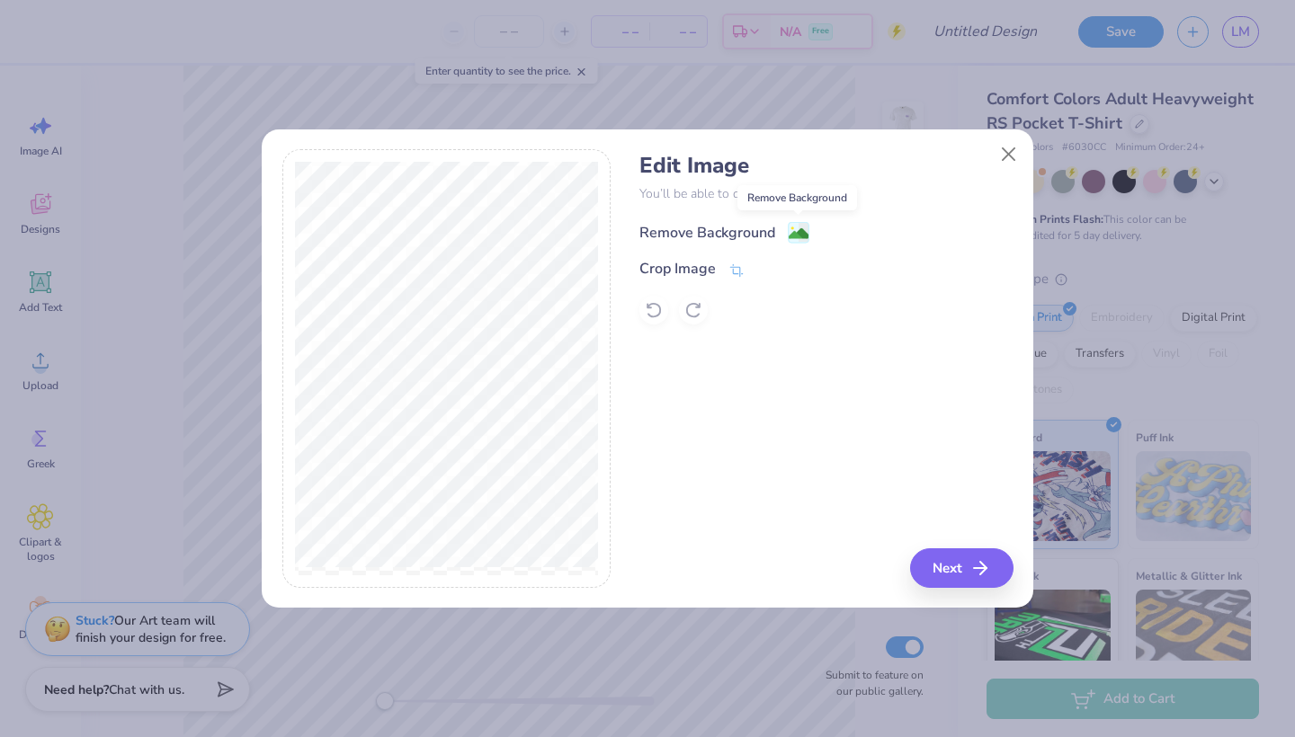
click at [796, 229] on image at bounding box center [799, 234] width 20 height 20
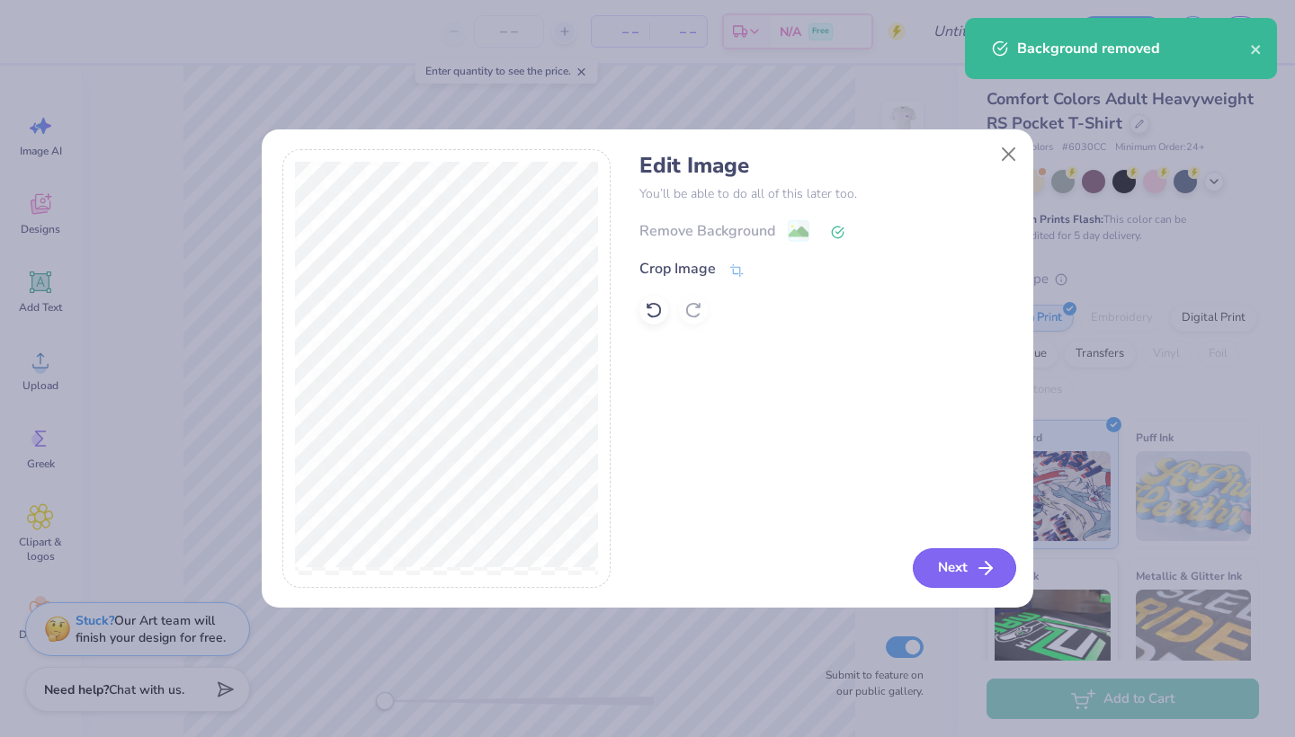
click at [932, 566] on button "Next" at bounding box center [964, 569] width 103 height 40
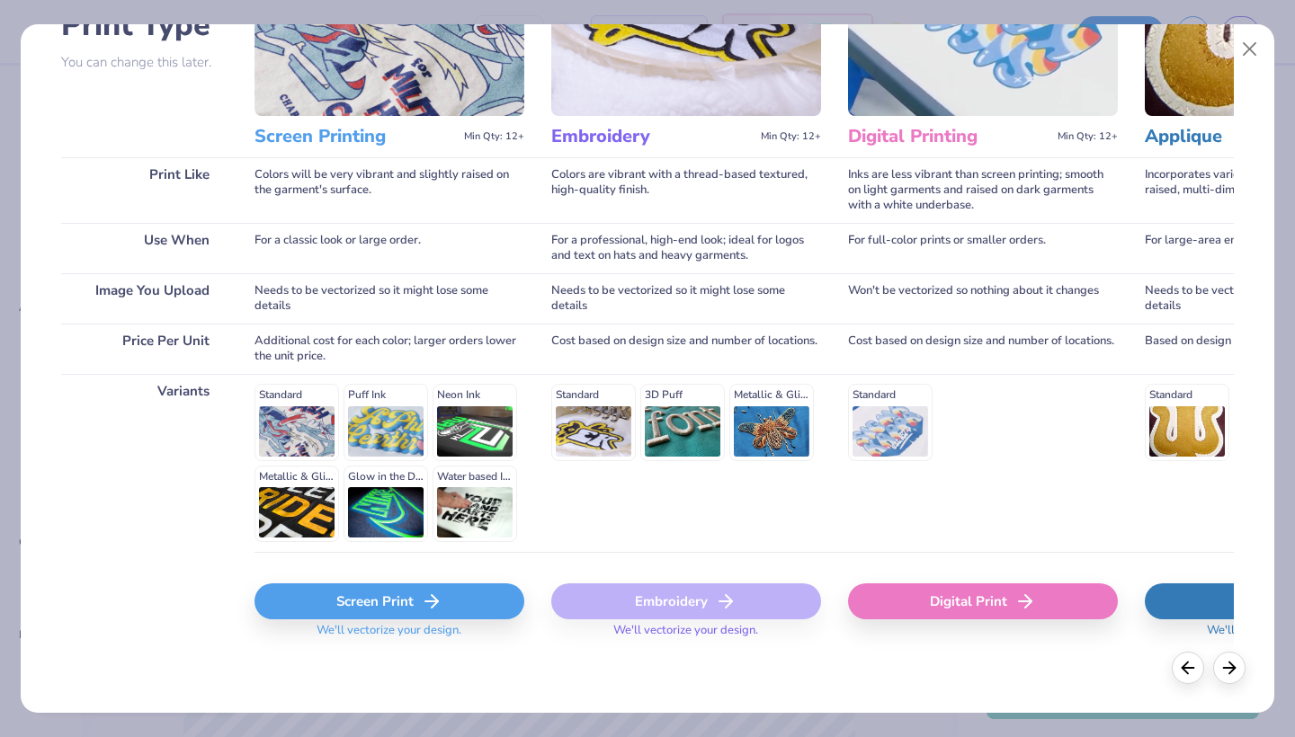
scroll to position [158, 0]
click at [470, 608] on div "Screen Print" at bounding box center [389, 602] width 270 height 36
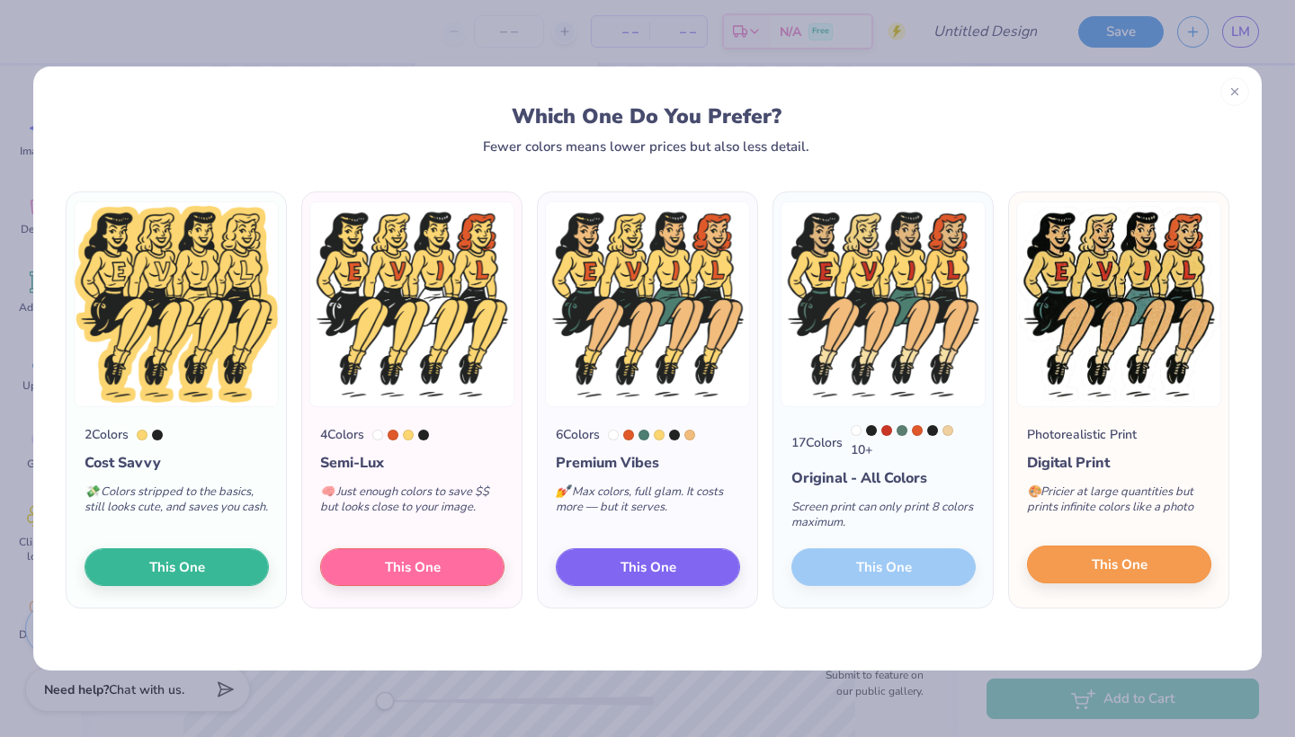
click at [1105, 579] on button "This One" at bounding box center [1119, 565] width 184 height 38
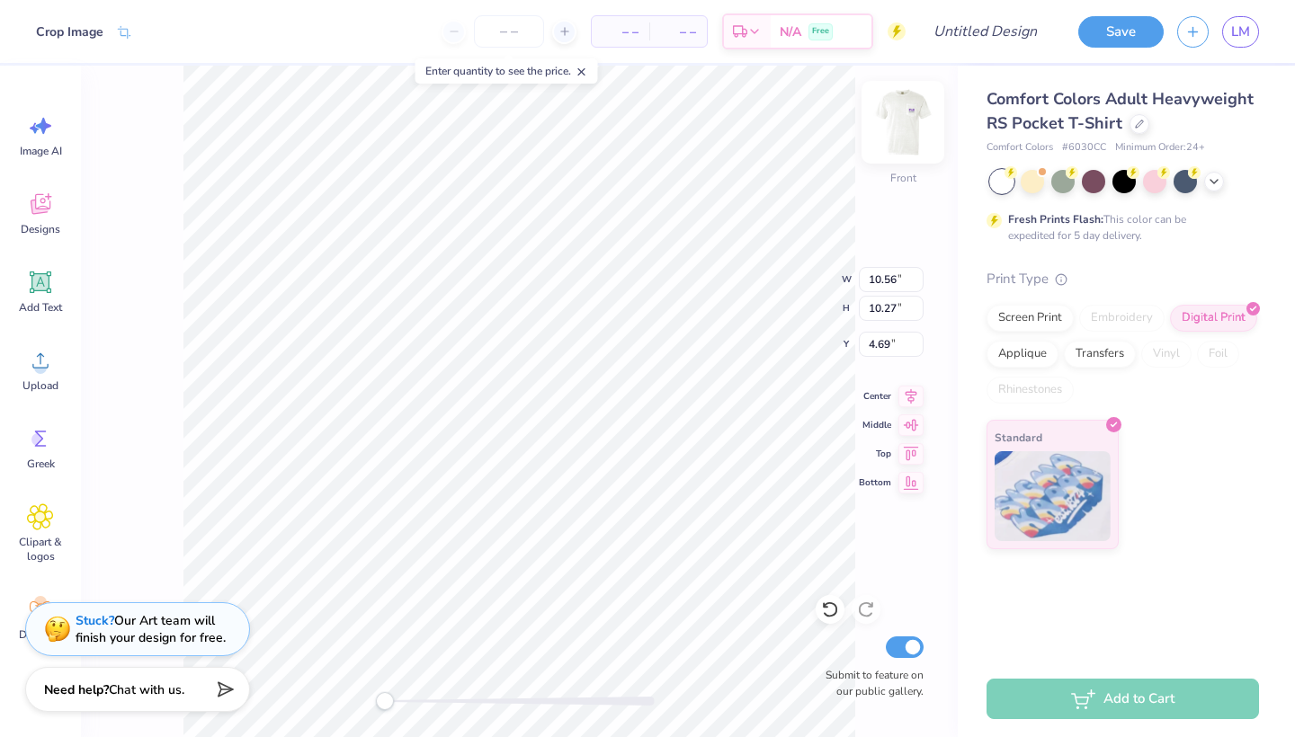
click at [908, 117] on img at bounding box center [903, 122] width 72 height 72
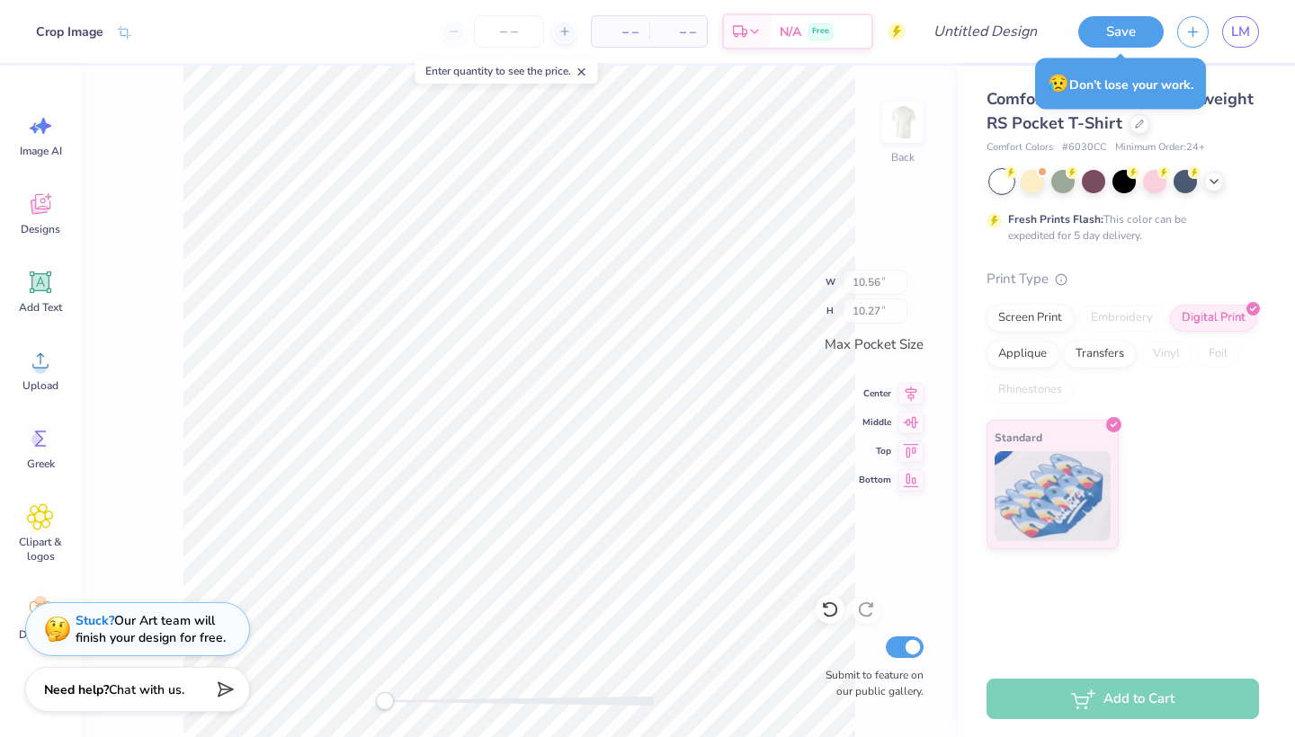
type input "3.44"
type input "3.34"
click at [908, 117] on img at bounding box center [903, 122] width 36 height 36
type input "10.56"
type input "10.27"
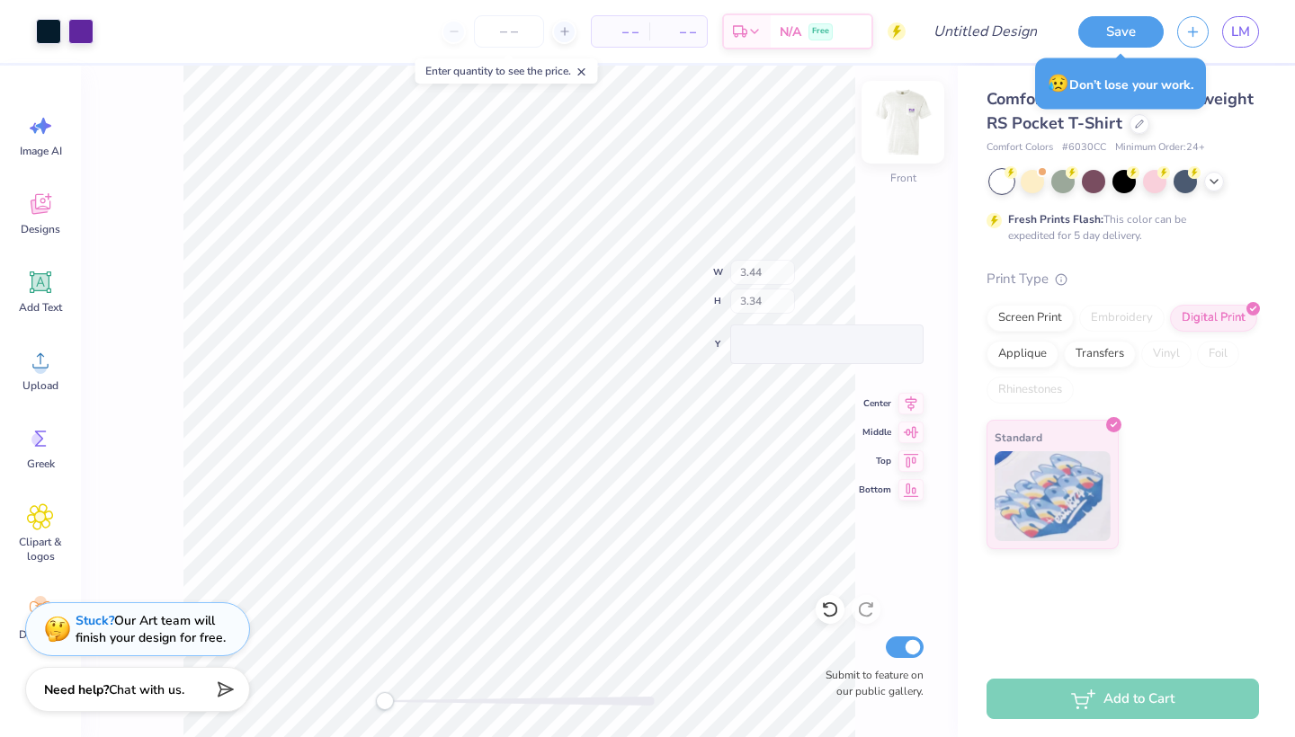
type input "4.69"
click at [910, 130] on img at bounding box center [903, 122] width 72 height 72
type input "3.44"
type input "3.34"
click at [910, 130] on img at bounding box center [903, 122] width 72 height 72
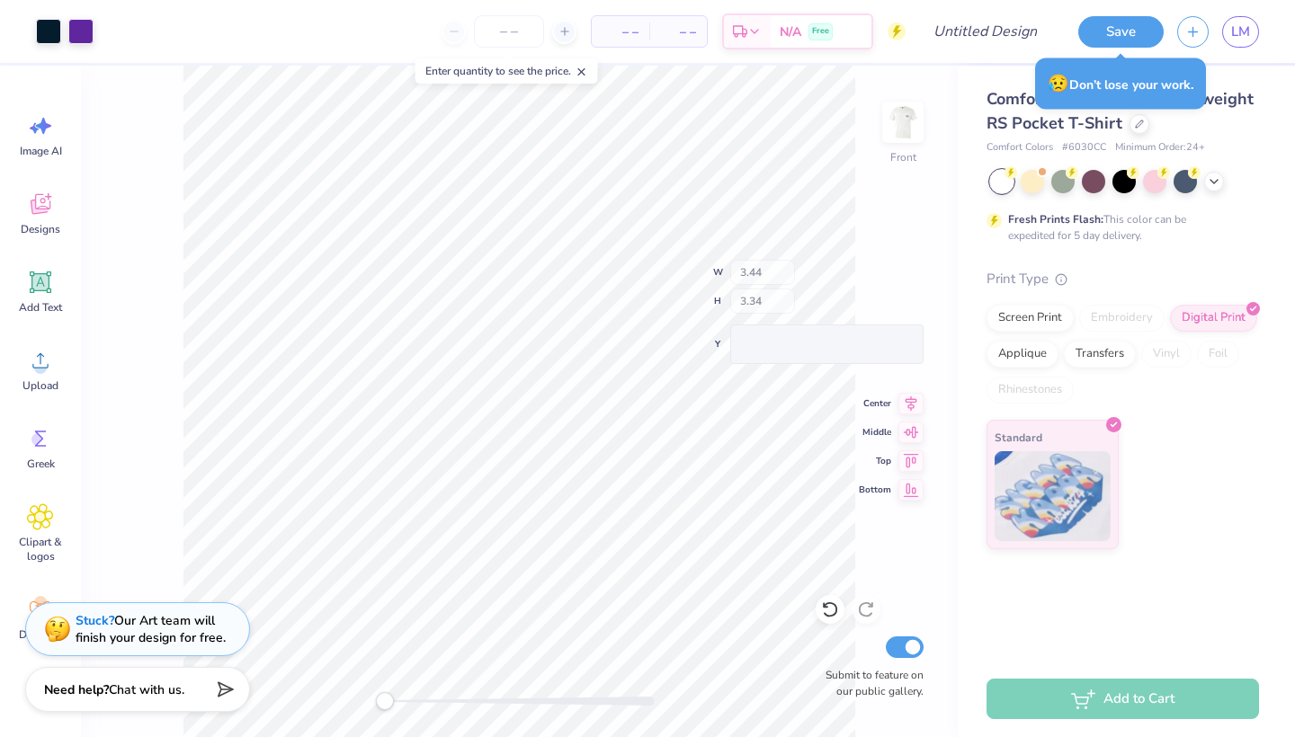
type input "10.56"
type input "10.27"
type input "4.69"
click at [910, 130] on img at bounding box center [903, 122] width 36 height 36
type input "3.44"
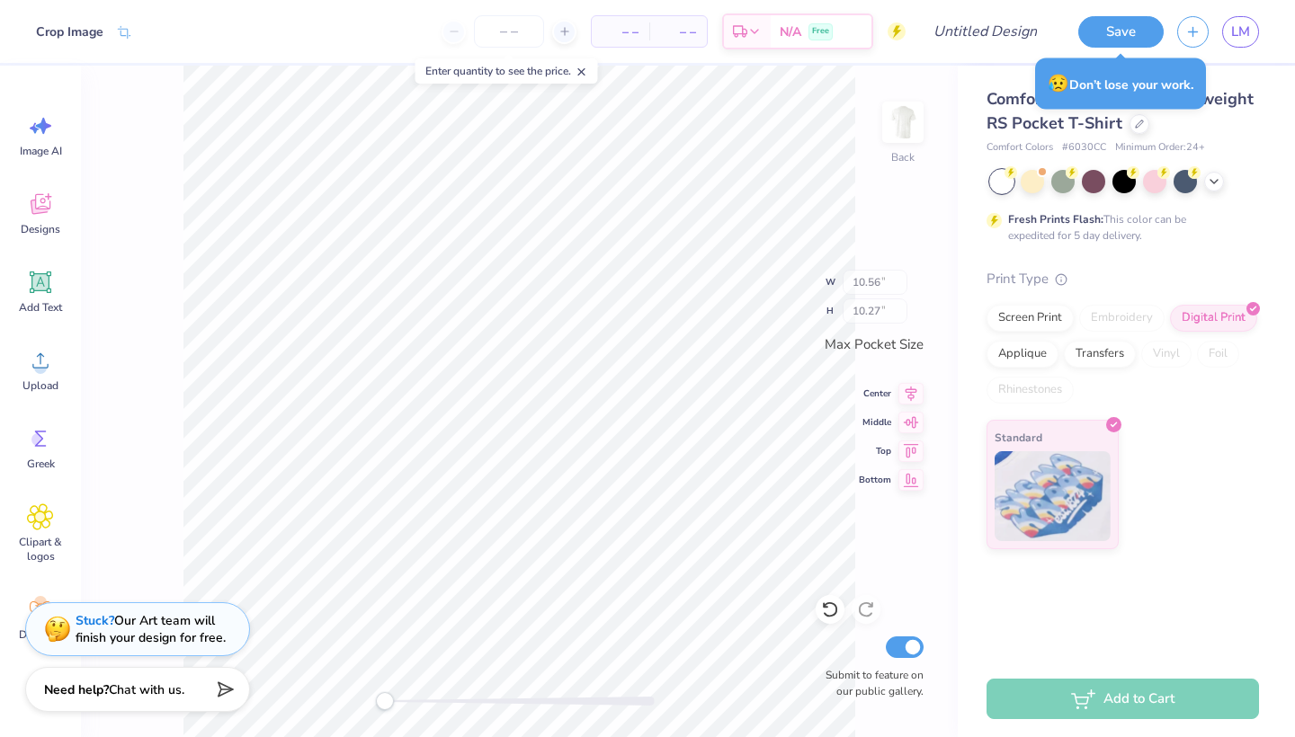
type input "3.34"
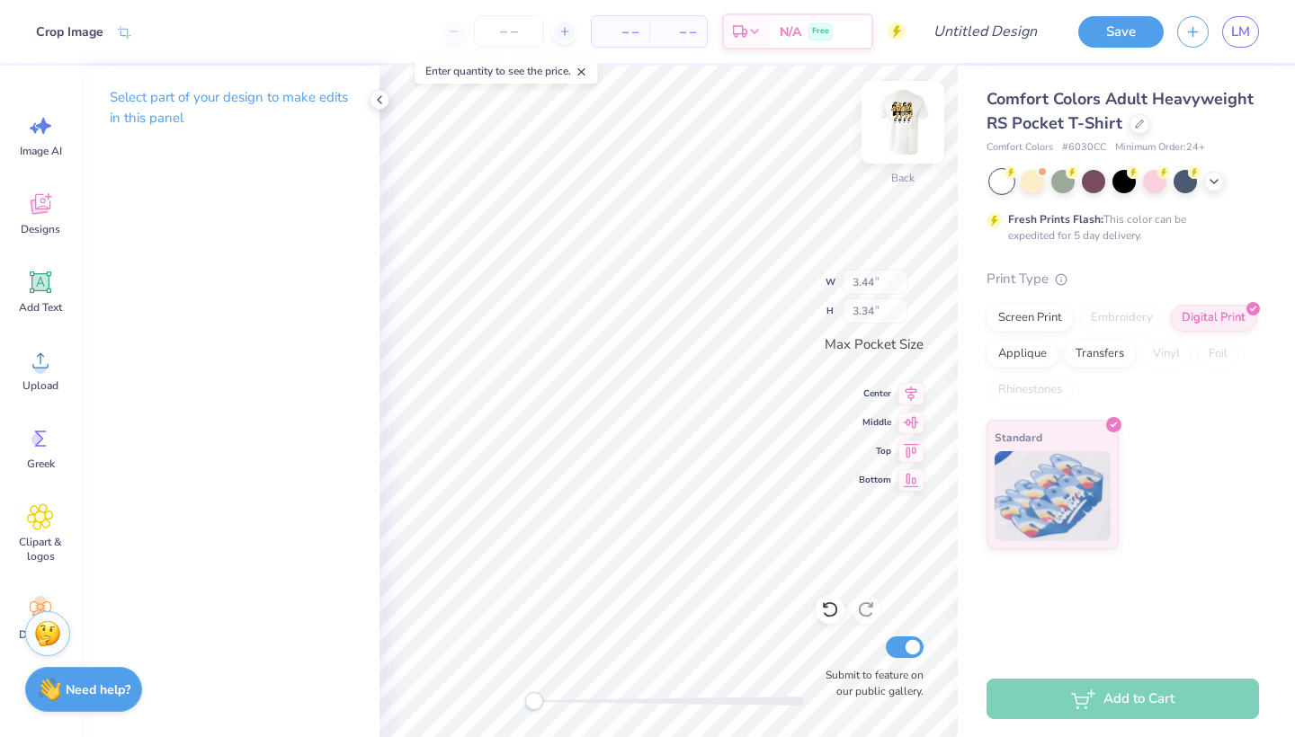
click at [906, 113] on img at bounding box center [903, 122] width 72 height 72
type input "10.56"
type input "10.27"
type input "4.69"
click at [906, 113] on img at bounding box center [903, 122] width 36 height 36
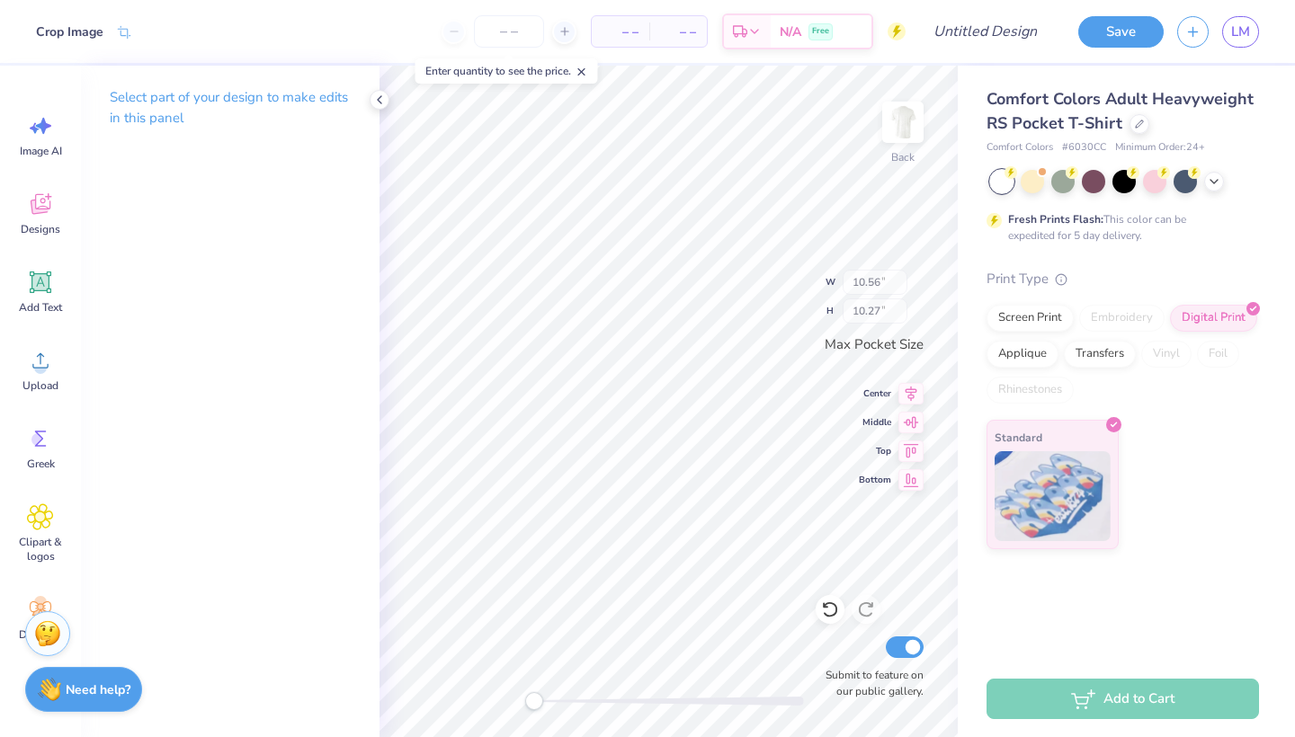
type input "3.44"
type input "3.34"
click at [897, 145] on img at bounding box center [903, 122] width 72 height 72
type input "10.56"
type input "10.27"
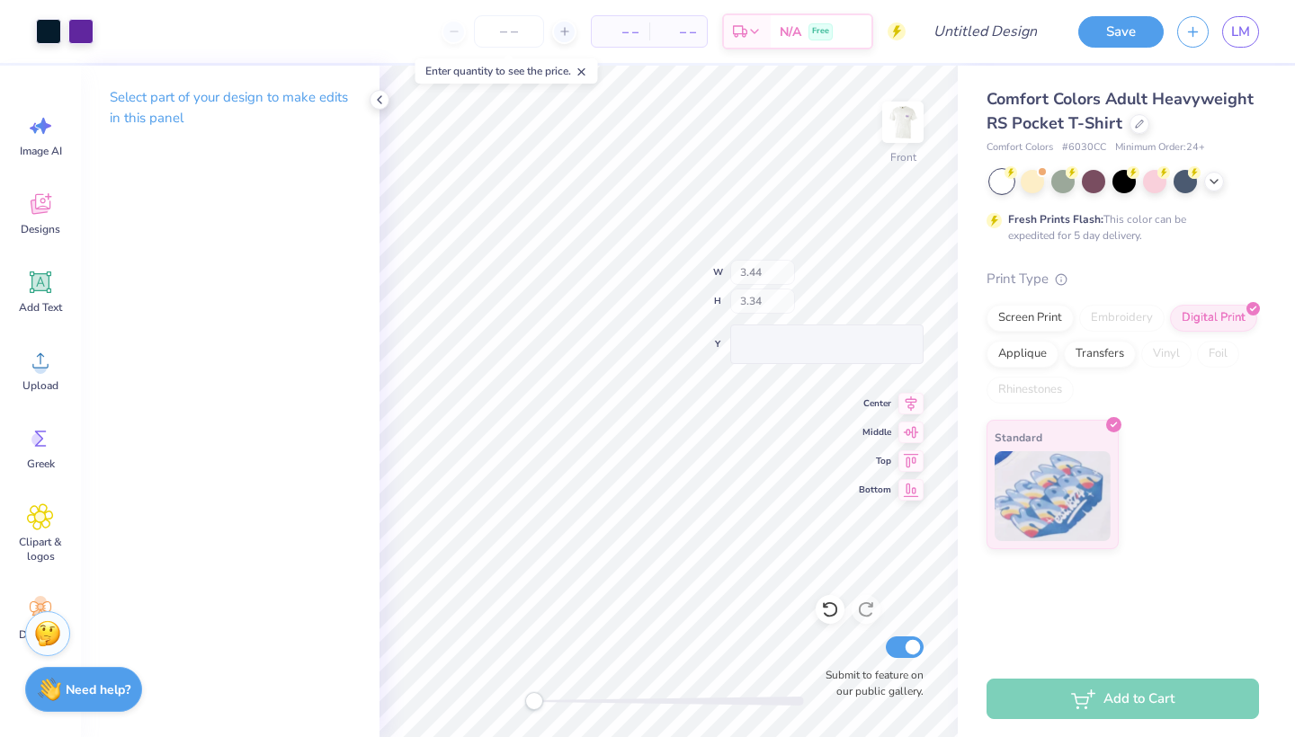
type input "4.69"
click at [55, 288] on div "Add Text" at bounding box center [40, 291] width 65 height 67
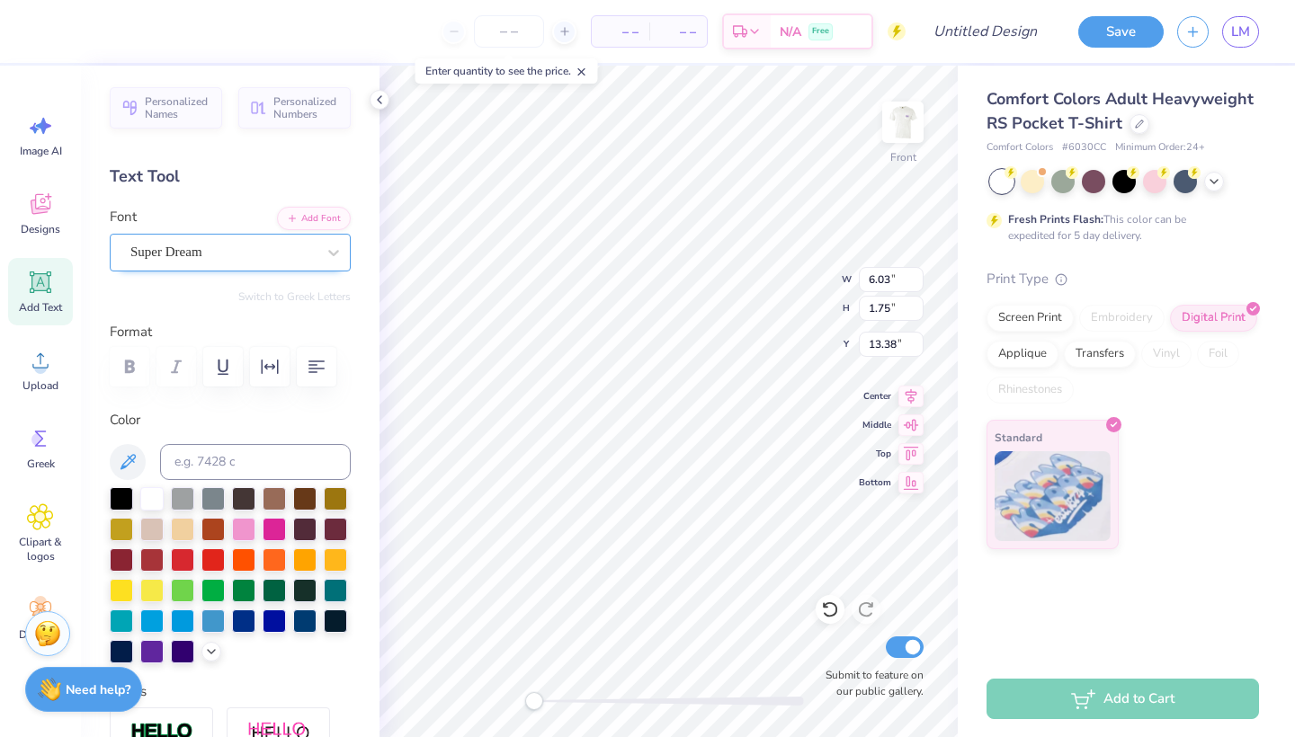
type textarea "2025"
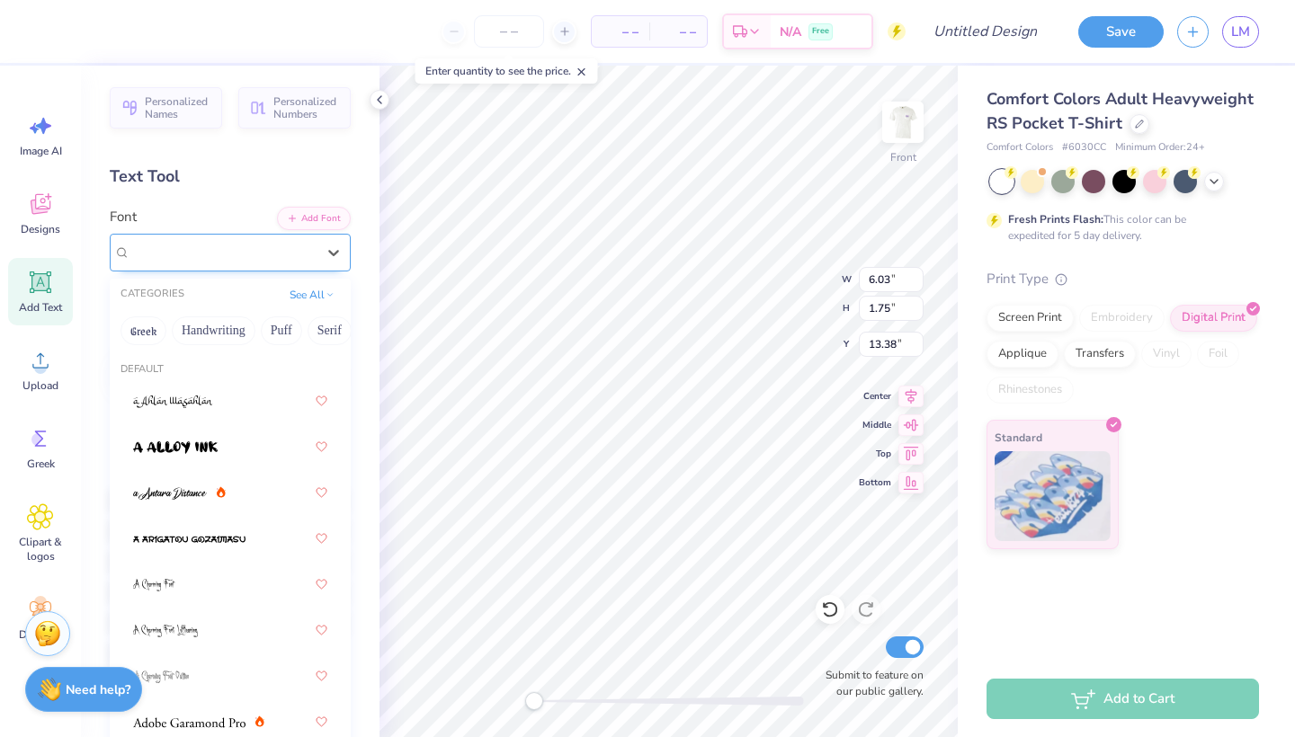
click at [270, 265] on div "Super Dream" at bounding box center [223, 252] width 189 height 28
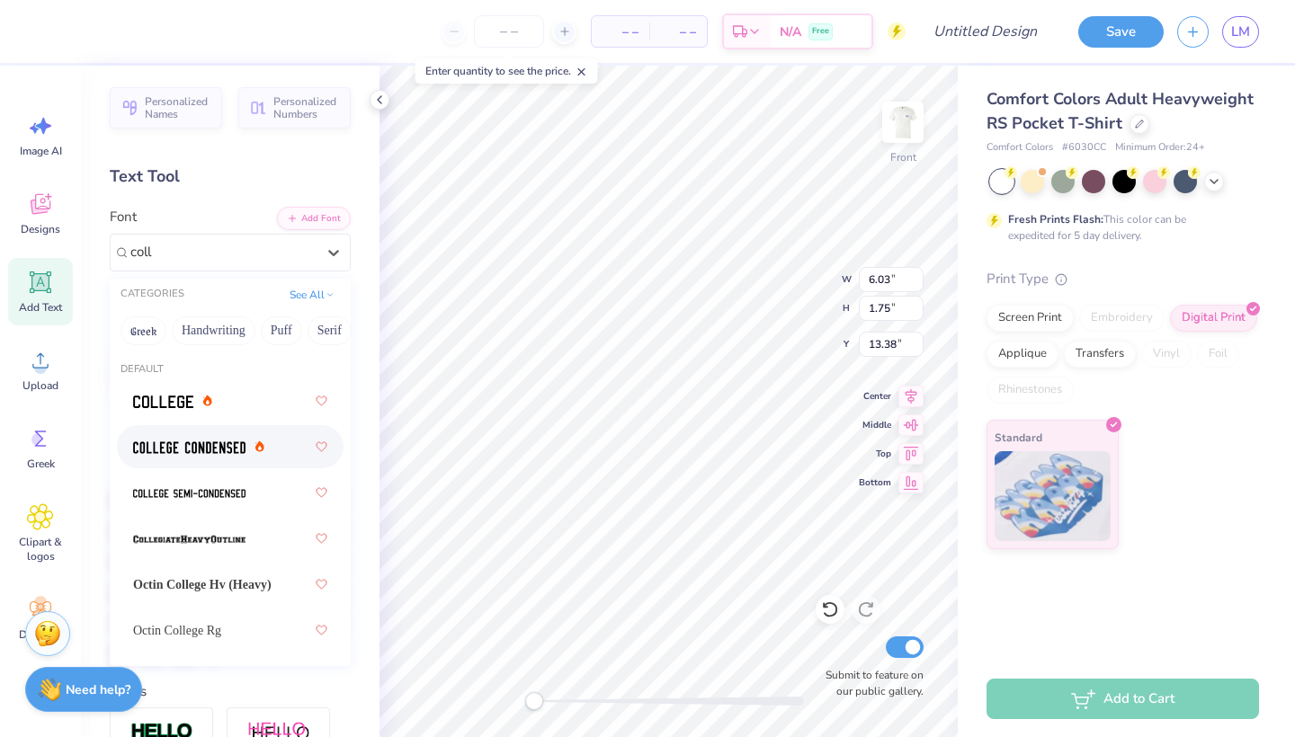
click at [193, 447] on img at bounding box center [189, 448] width 112 height 13
type input "coll"
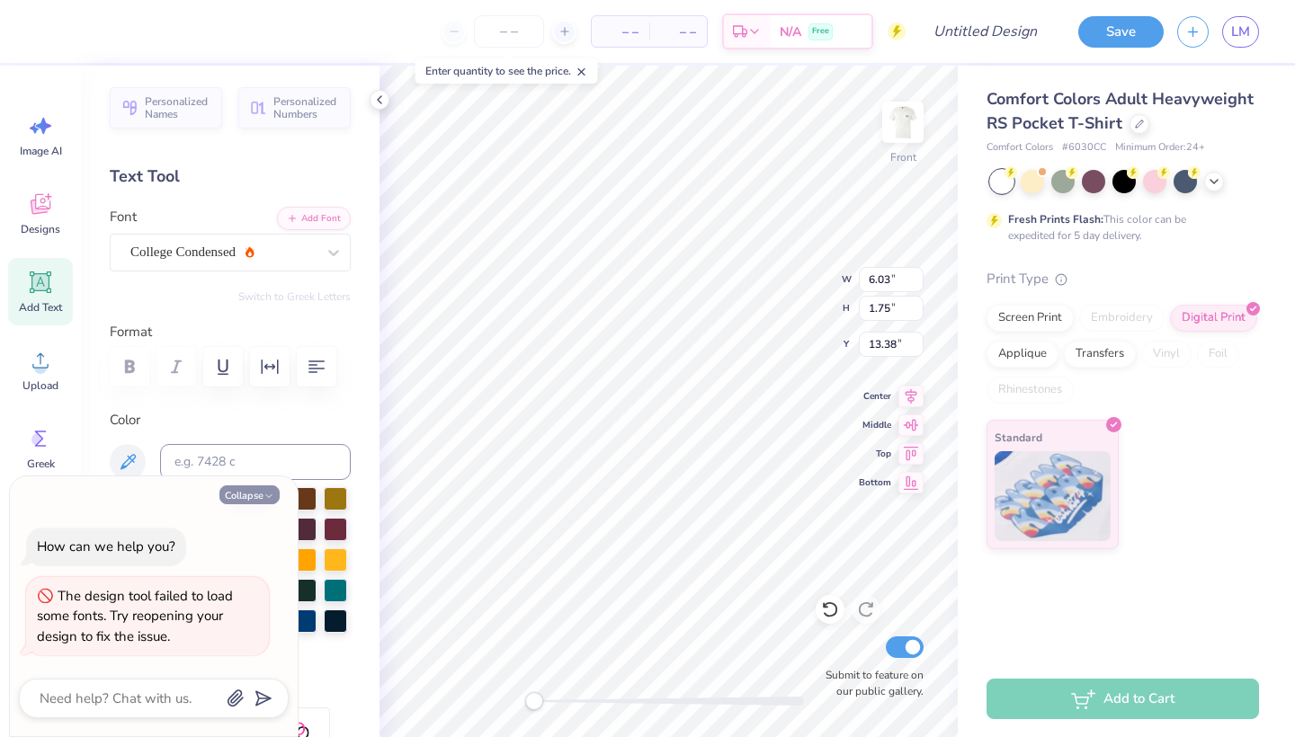
click at [248, 502] on button "Collapse" at bounding box center [249, 495] width 60 height 19
type textarea "x"
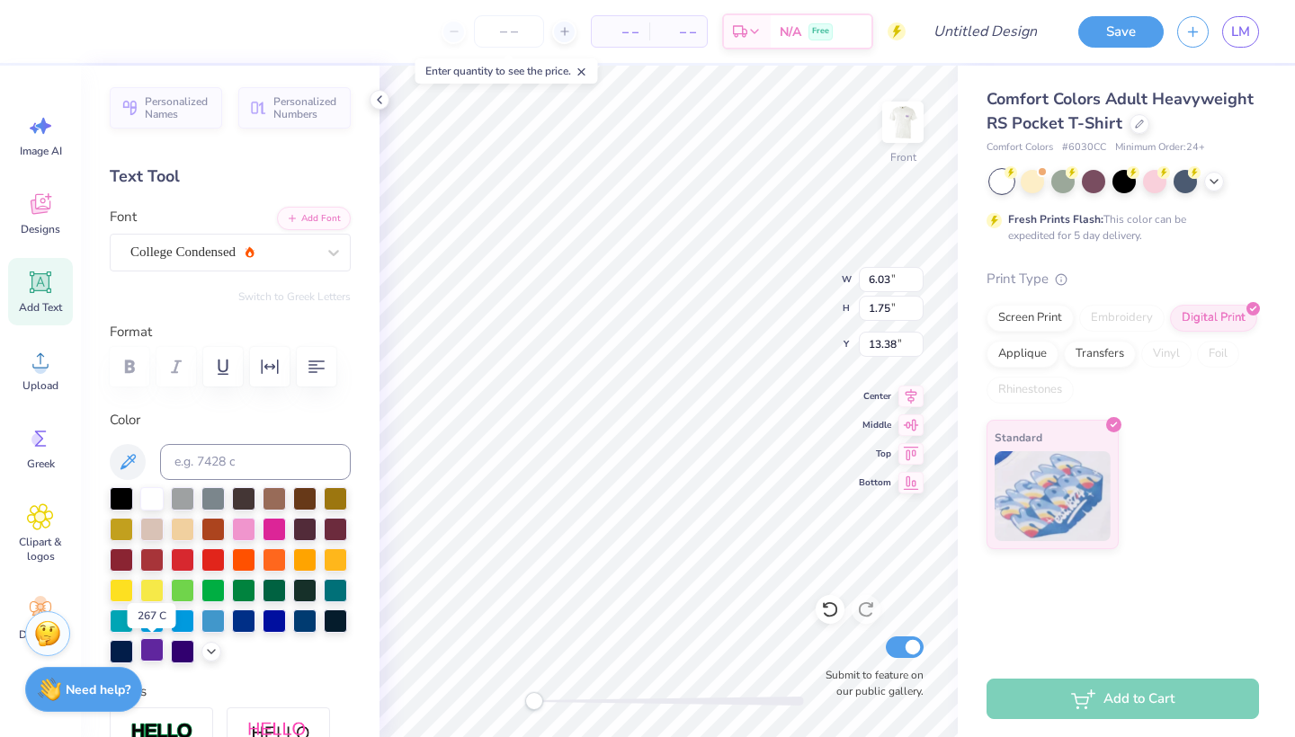
click at [157, 656] on div at bounding box center [151, 649] width 23 height 23
click at [906, 132] on img at bounding box center [903, 122] width 72 height 72
click at [911, 129] on img at bounding box center [903, 122] width 72 height 72
type input "2.28"
type input "1.04"
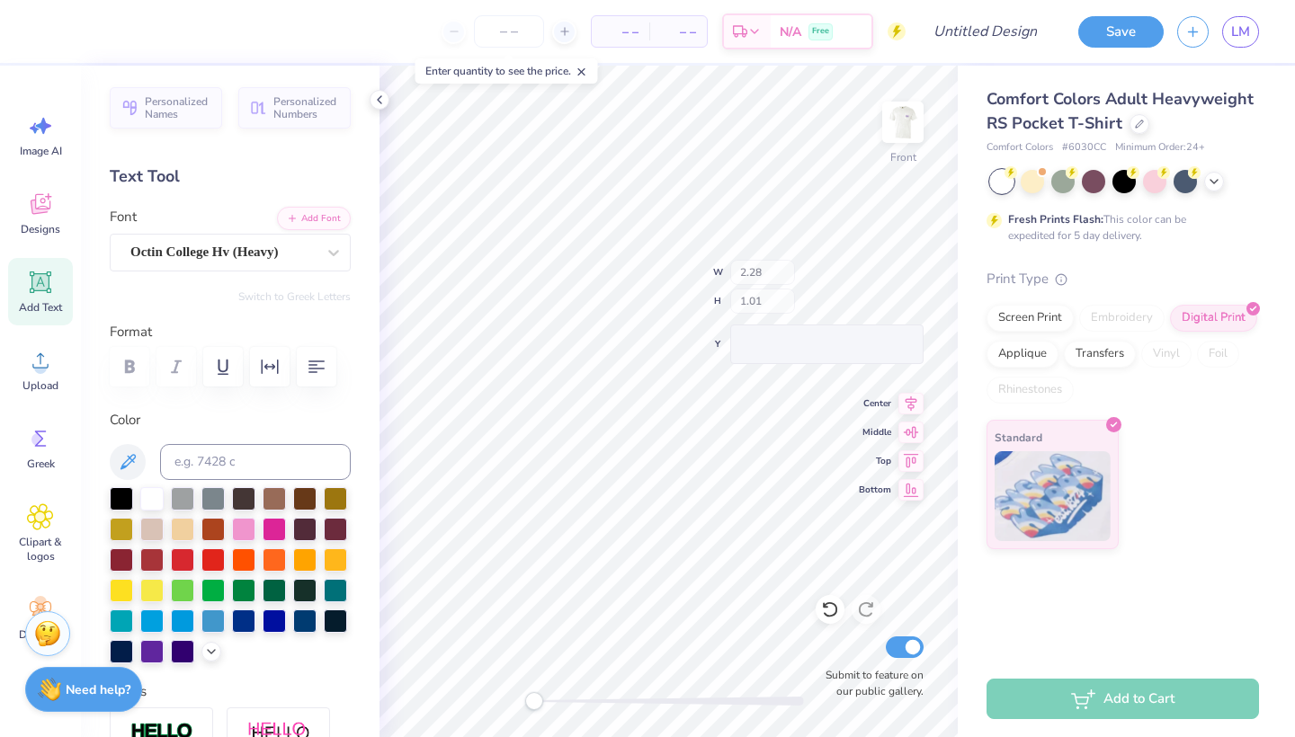
type input "8.15"
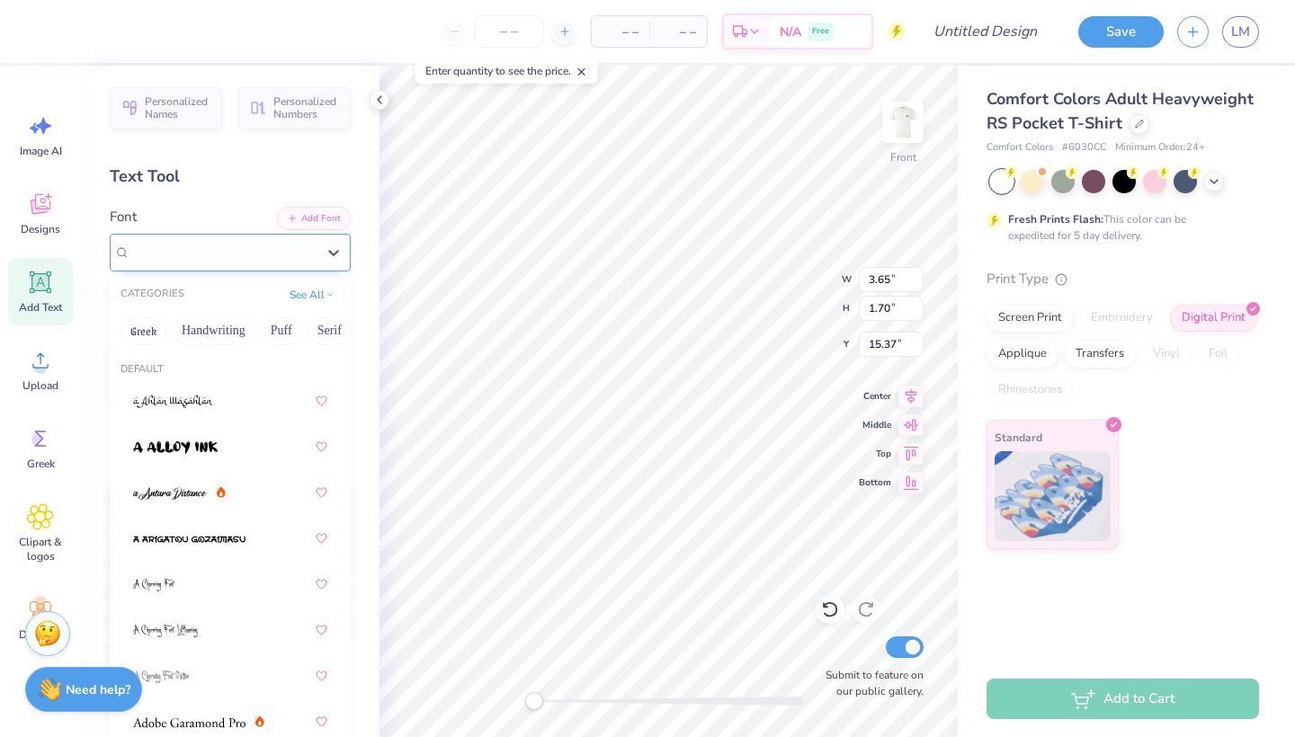
click at [311, 254] on div "College Condensed" at bounding box center [223, 252] width 189 height 28
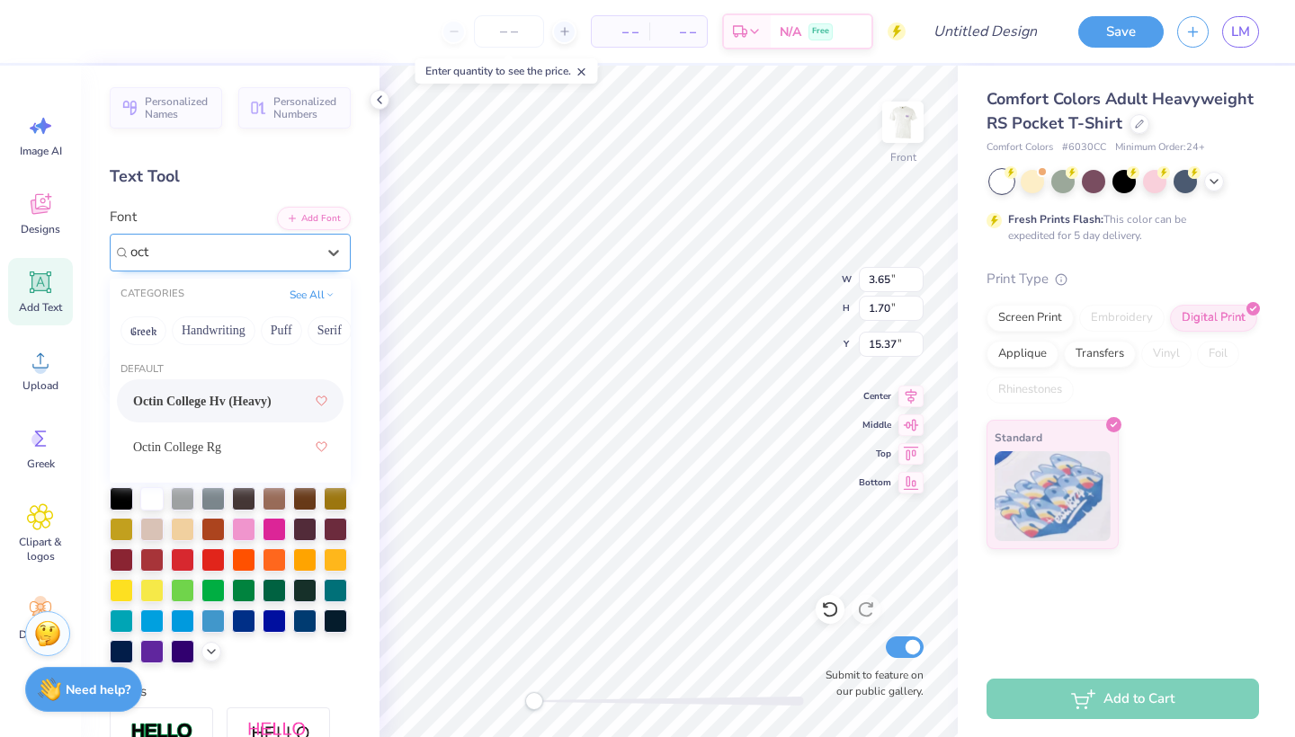
click at [210, 411] on span "Octin College Hv (Heavy)" at bounding box center [202, 401] width 138 height 19
type input "oct"
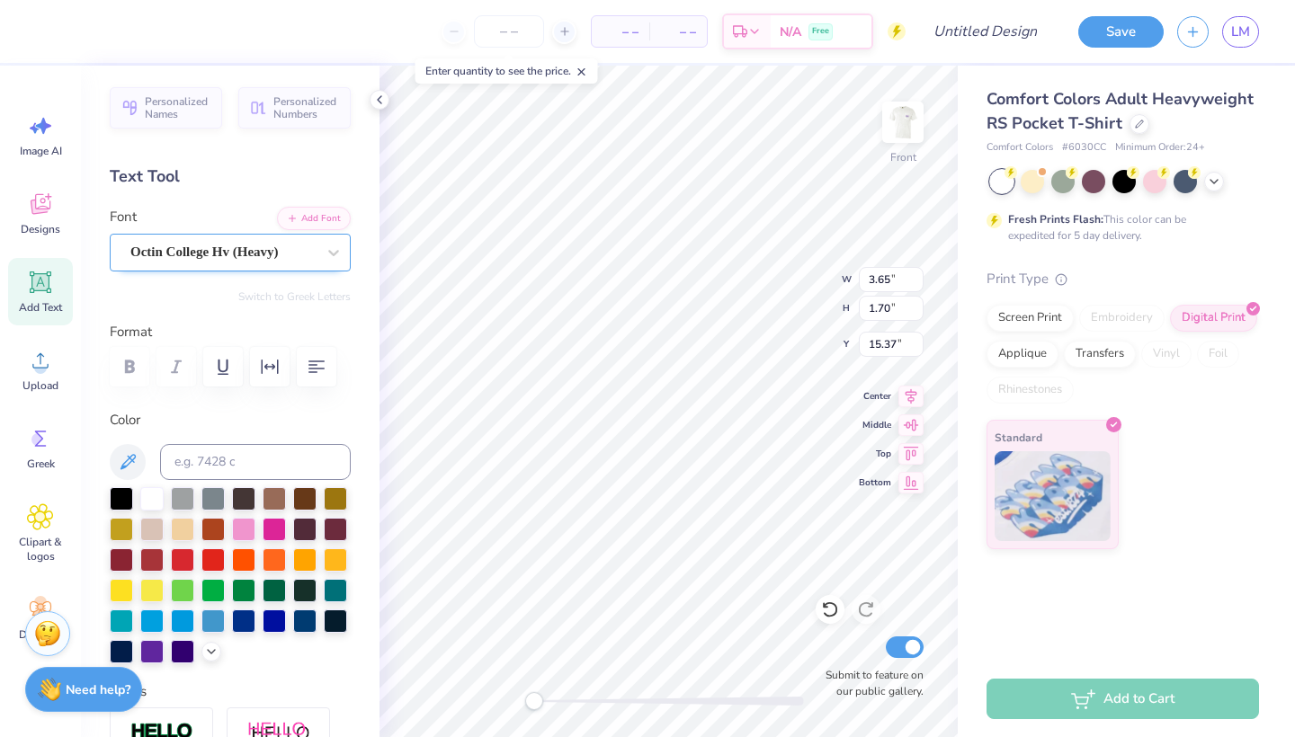
click at [52, 290] on icon at bounding box center [40, 282] width 27 height 27
type input "6.03"
type input "1.75"
type input "13.38"
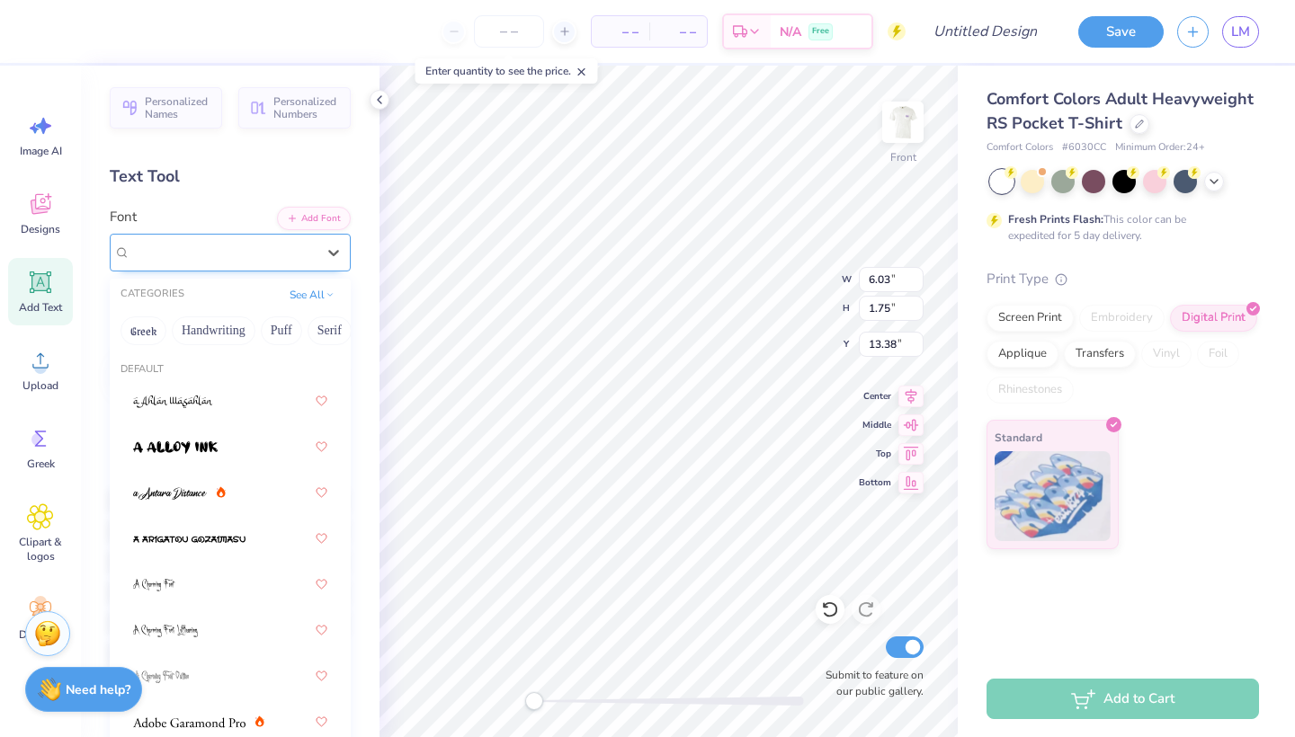
click at [281, 253] on div "Super Dream" at bounding box center [223, 252] width 189 height 28
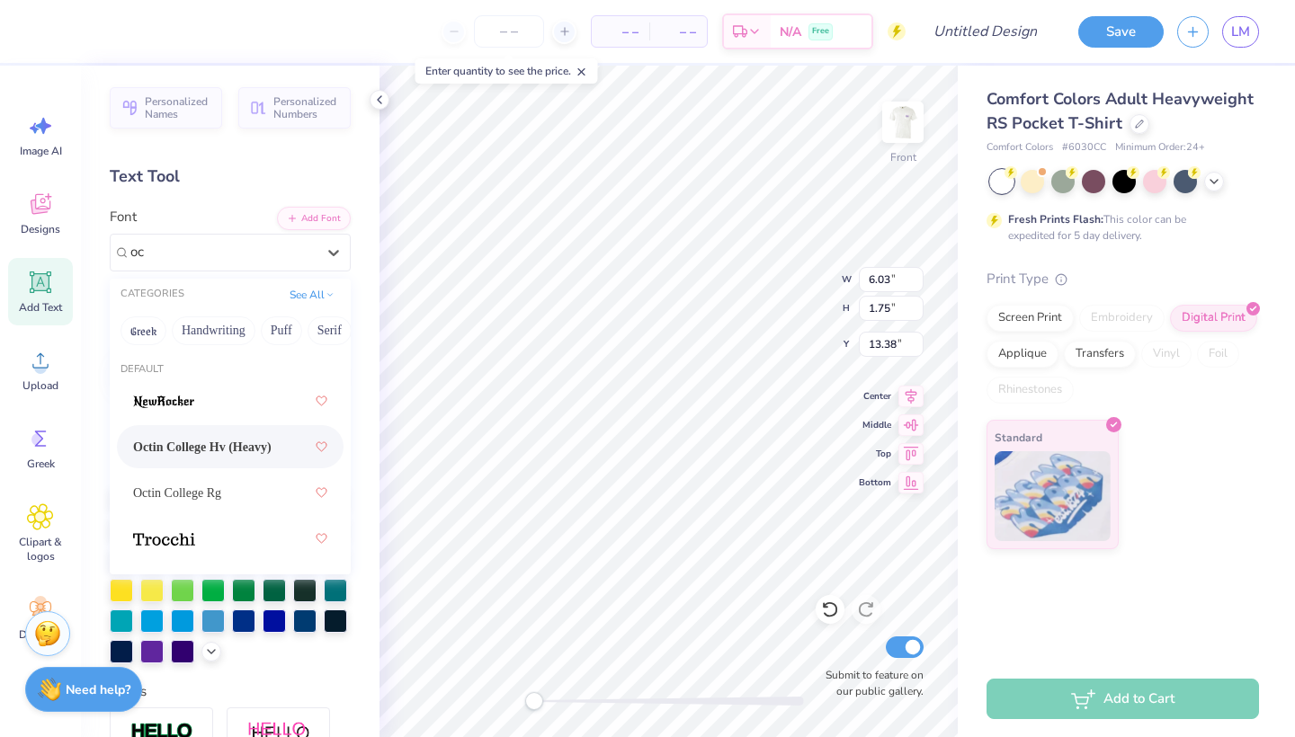
click at [212, 435] on div "Octin College Hv (Heavy)" at bounding box center [230, 447] width 194 height 32
type input "oc"
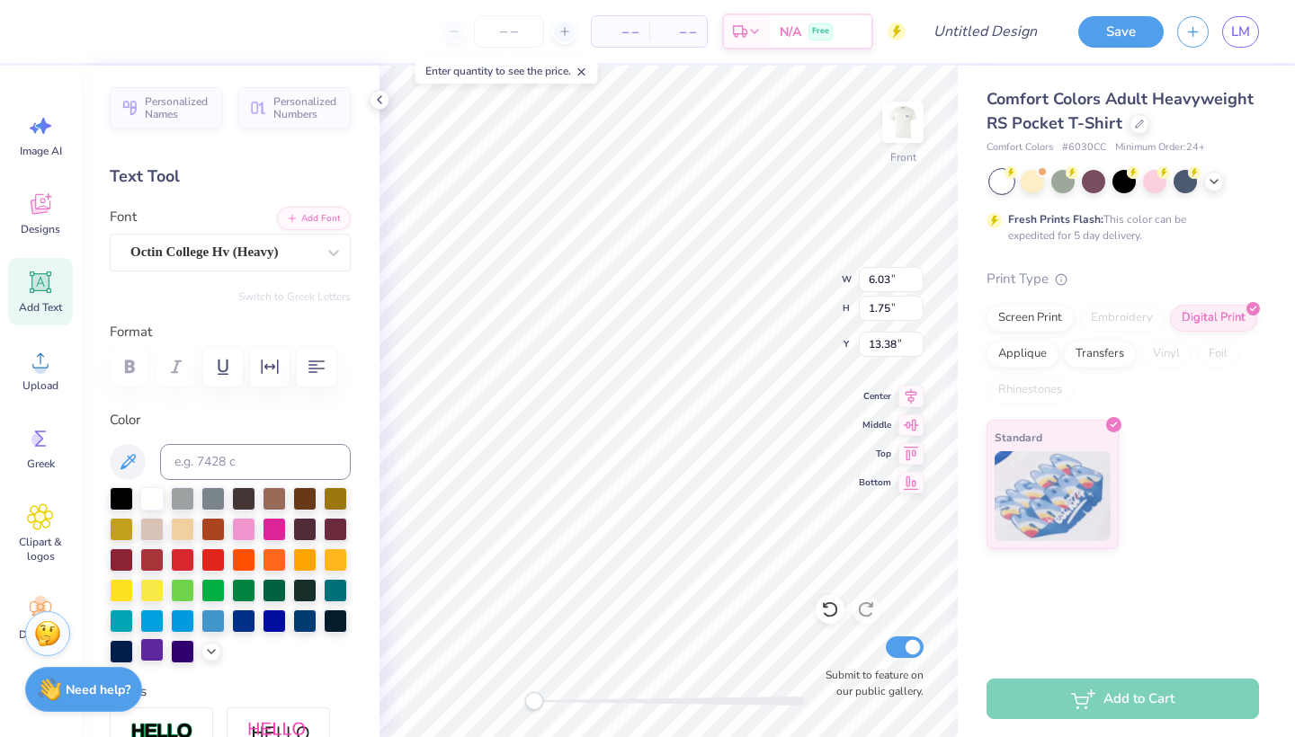
click at [151, 654] on div at bounding box center [151, 649] width 23 height 23
type textarea "T"
type textarea "FALL"
type input "5.49"
type input "15.35"
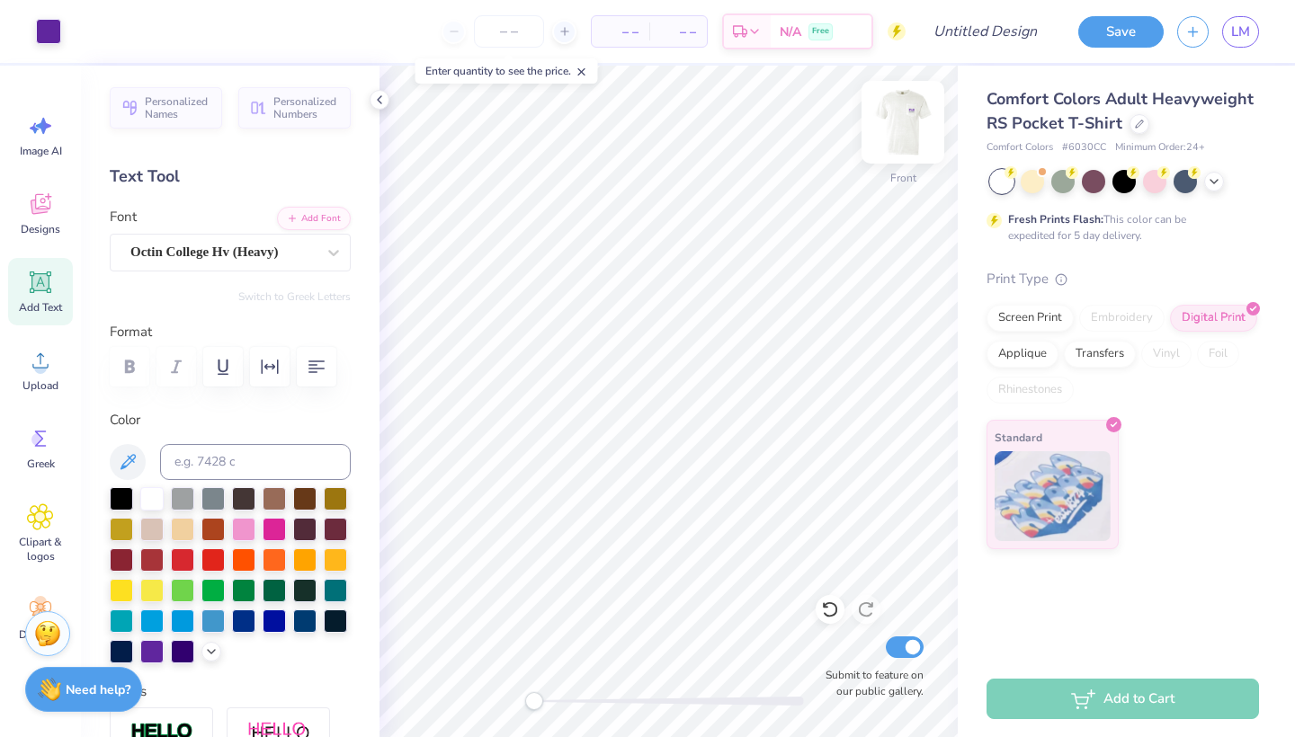
click at [889, 125] on img at bounding box center [903, 122] width 72 height 72
click at [900, 123] on img at bounding box center [903, 122] width 72 height 72
click at [901, 120] on img at bounding box center [903, 122] width 72 height 72
click at [906, 128] on img at bounding box center [903, 122] width 72 height 72
